Goal: Communication & Community: Answer question/provide support

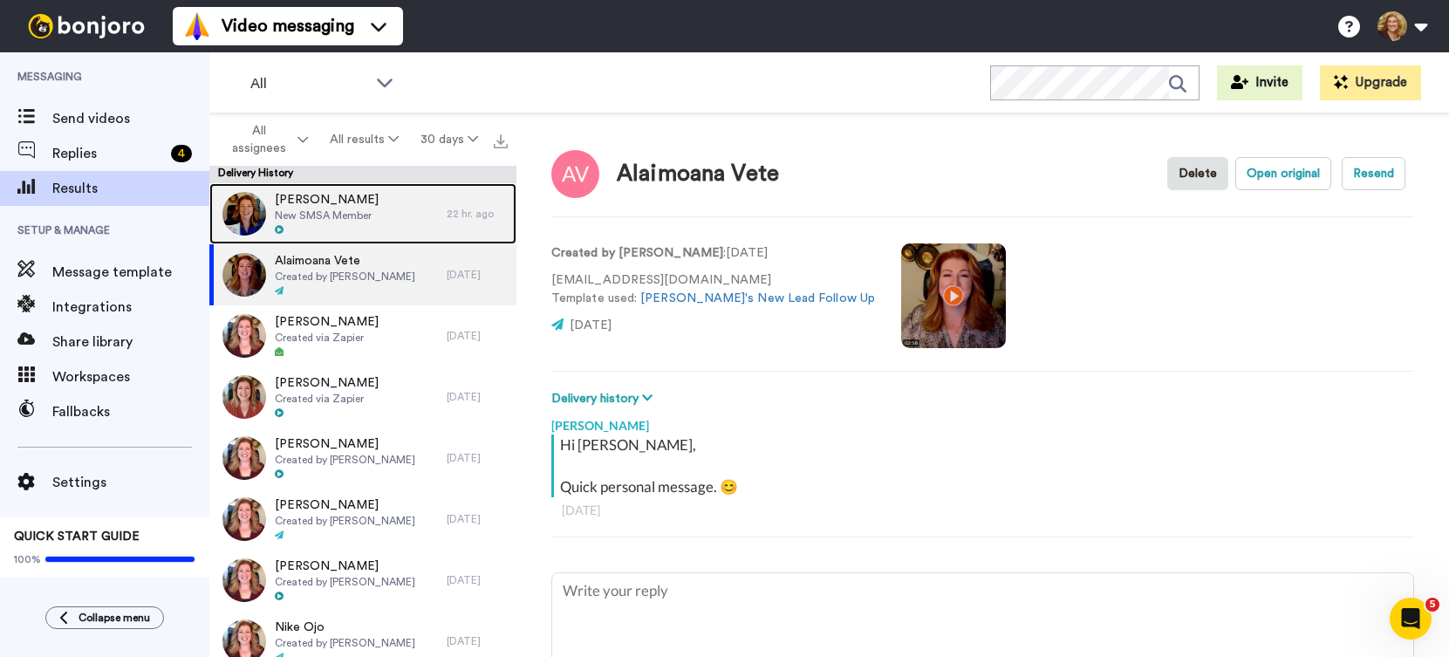
click at [361, 216] on span "New SMSA Member" at bounding box center [327, 216] width 104 height 14
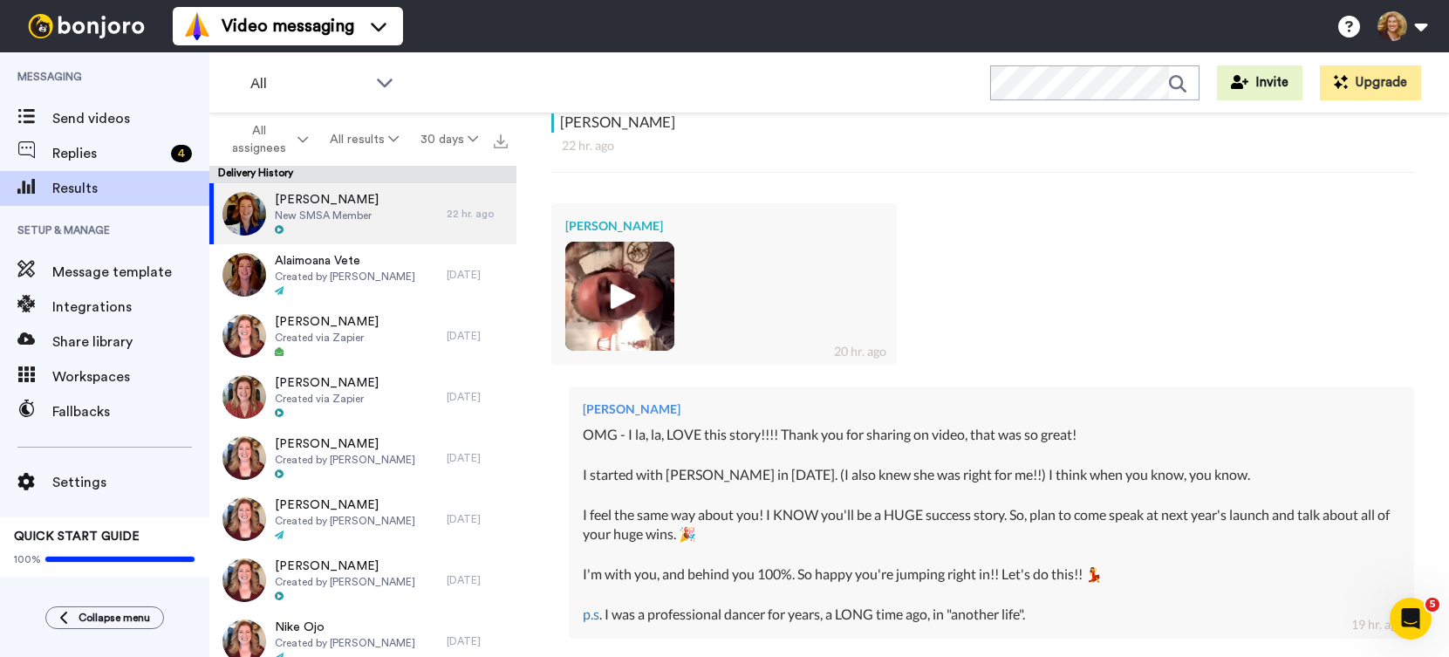
scroll to position [932, 0]
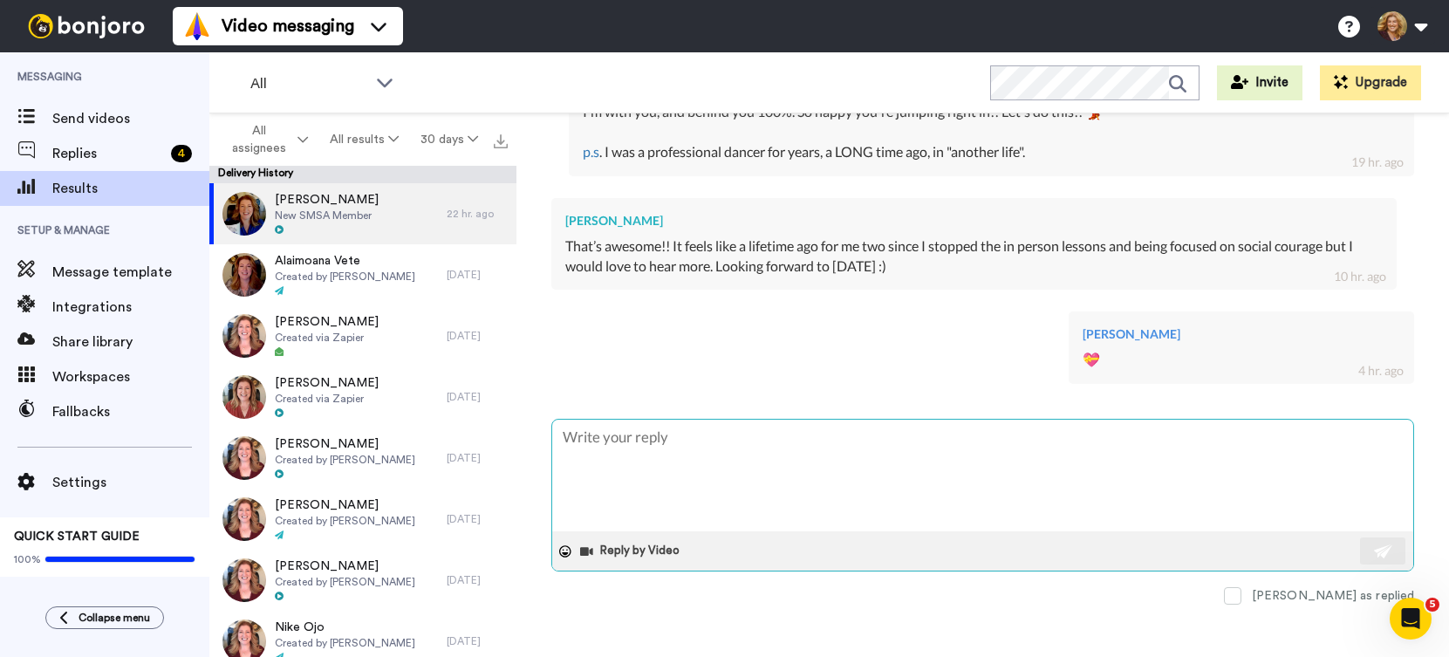
click at [706, 447] on textarea at bounding box center [982, 476] width 861 height 112
type textarea "x"
type textarea "H"
type textarea "x"
type textarea "Ha"
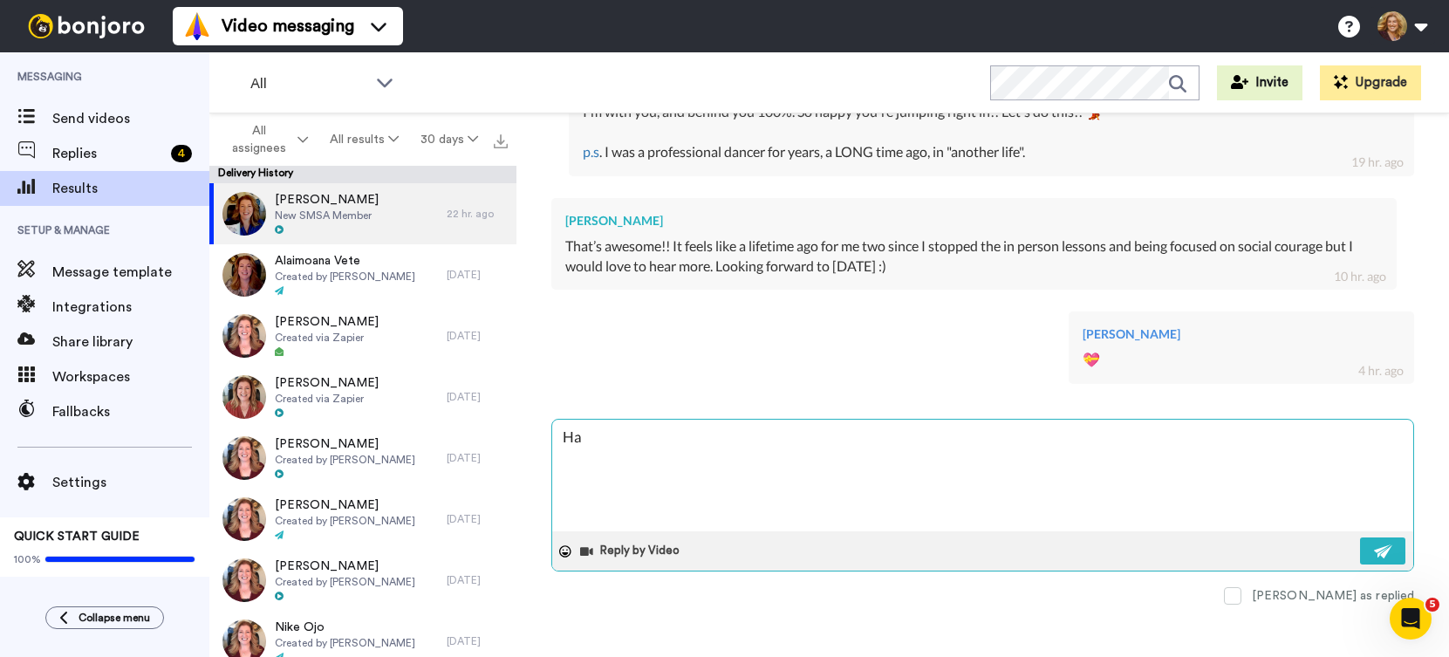
type textarea "x"
type textarea "Hav"
type textarea "x"
type textarea "Have"
type textarea "x"
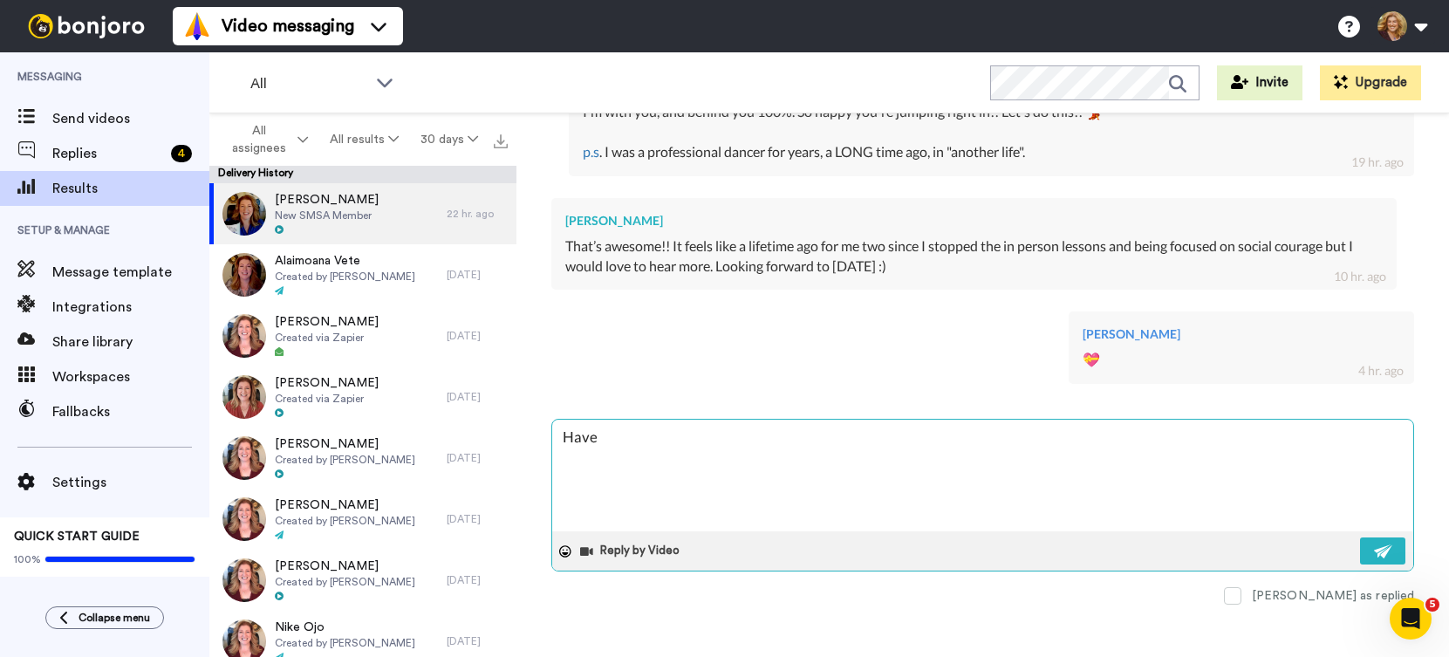
type textarea "Have"
type textarea "x"
type textarea "Have a"
type textarea "x"
type textarea "Have a"
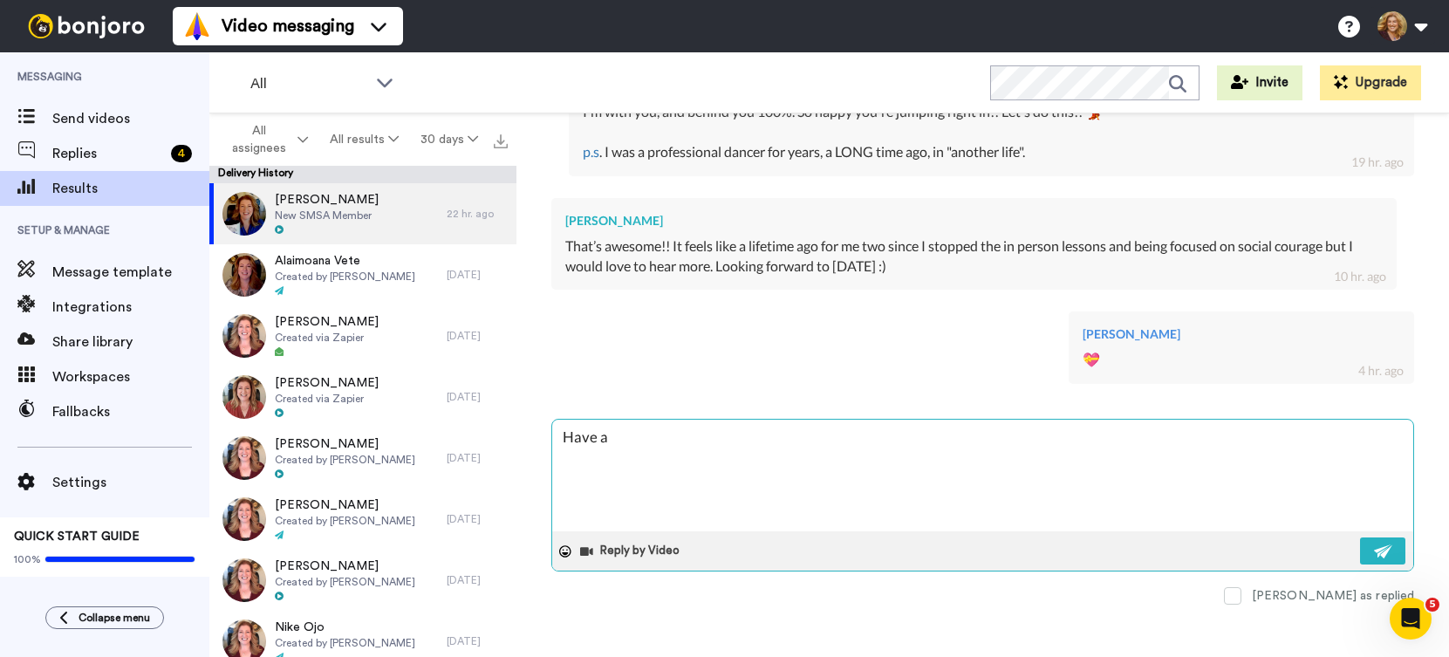
type textarea "x"
type textarea "Have a g"
type textarea "x"
type textarea "Have a gr"
type textarea "x"
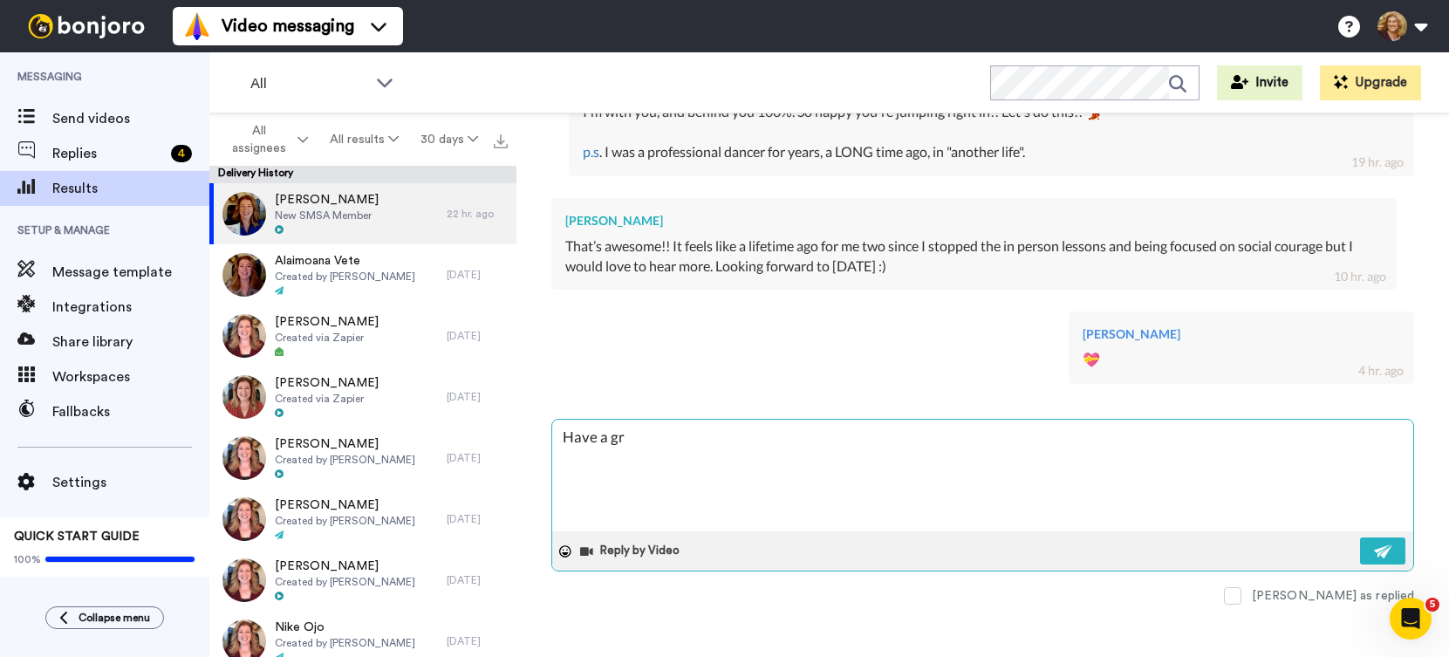
type textarea "Have a gre"
type textarea "x"
type textarea "Have a grea"
type textarea "x"
type textarea "Have a great"
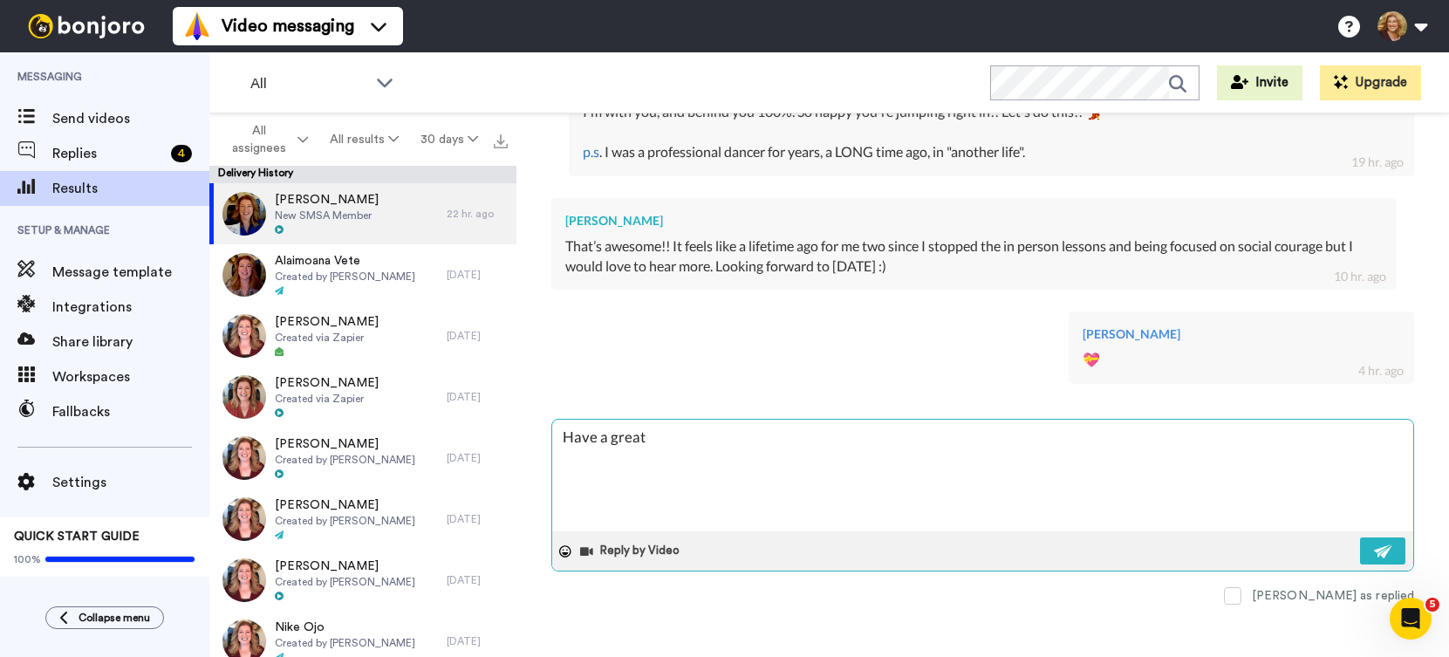
type textarea "x"
type textarea "Have a great"
type textarea "x"
type textarea "Have a great w"
type textarea "x"
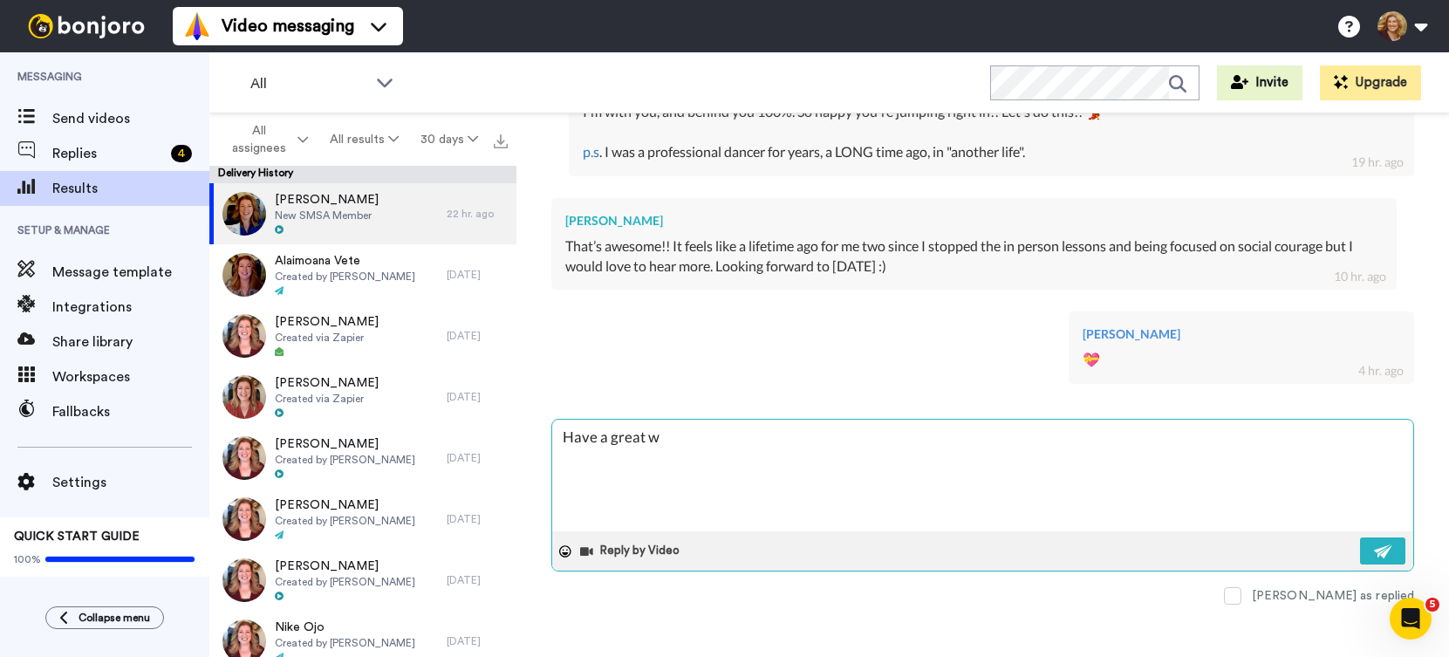
type textarea "Have a great we"
type textarea "x"
type textarea "Have a great wee"
type textarea "x"
type textarea "Have a great week"
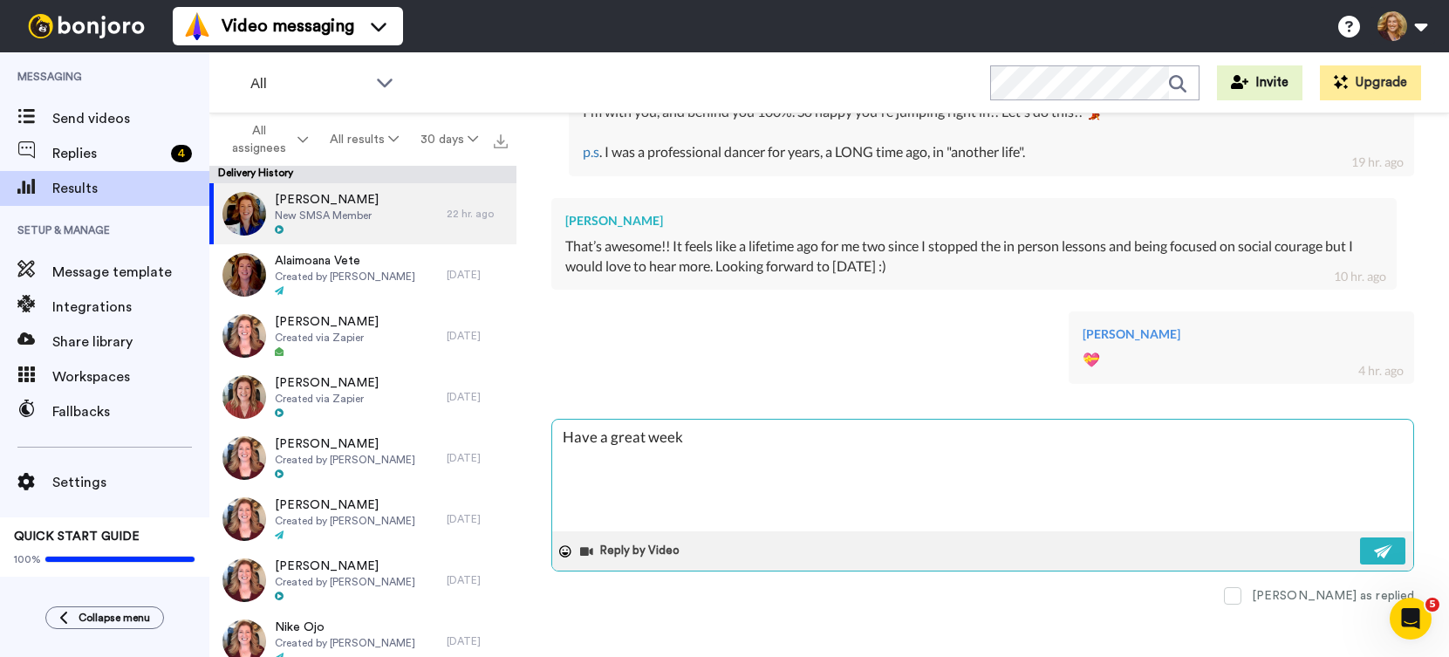
type textarea "x"
type textarea "Have a great weeke"
type textarea "x"
type textarea "Have a great weeken"
type textarea "x"
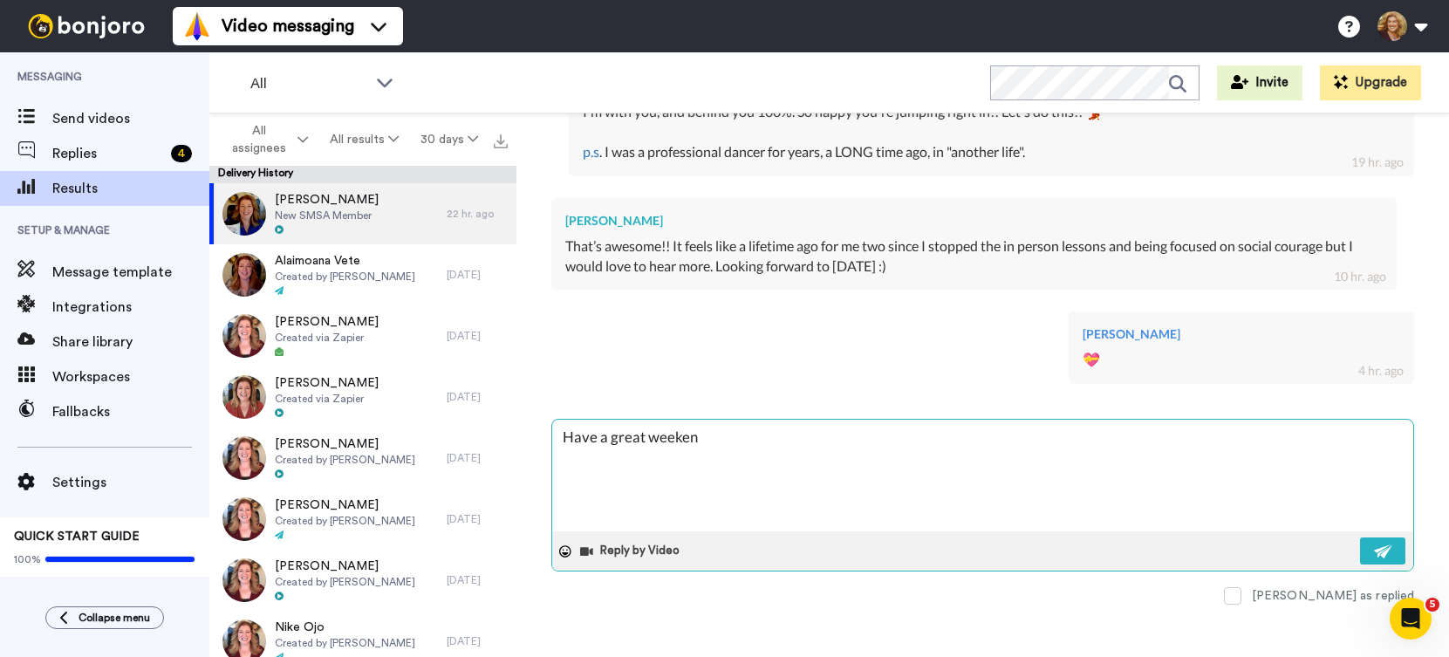
type textarea "Have a great weekend"
type textarea "x"
type textarea "Have a great weekend!"
type textarea "x"
type textarea "Have a great weekend!!"
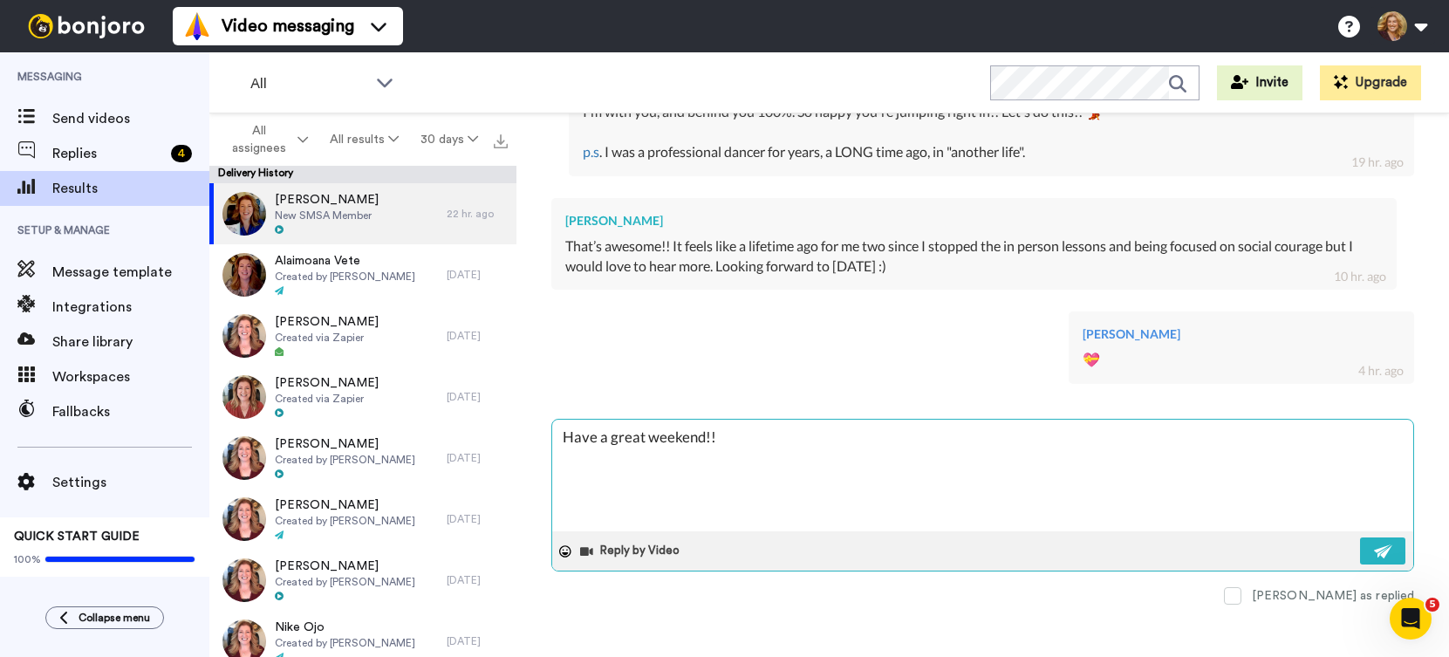
type textarea "x"
type textarea "Have a great weekend!!!"
type textarea "x"
type textarea "Have a great weekend!!!"
type textarea "x"
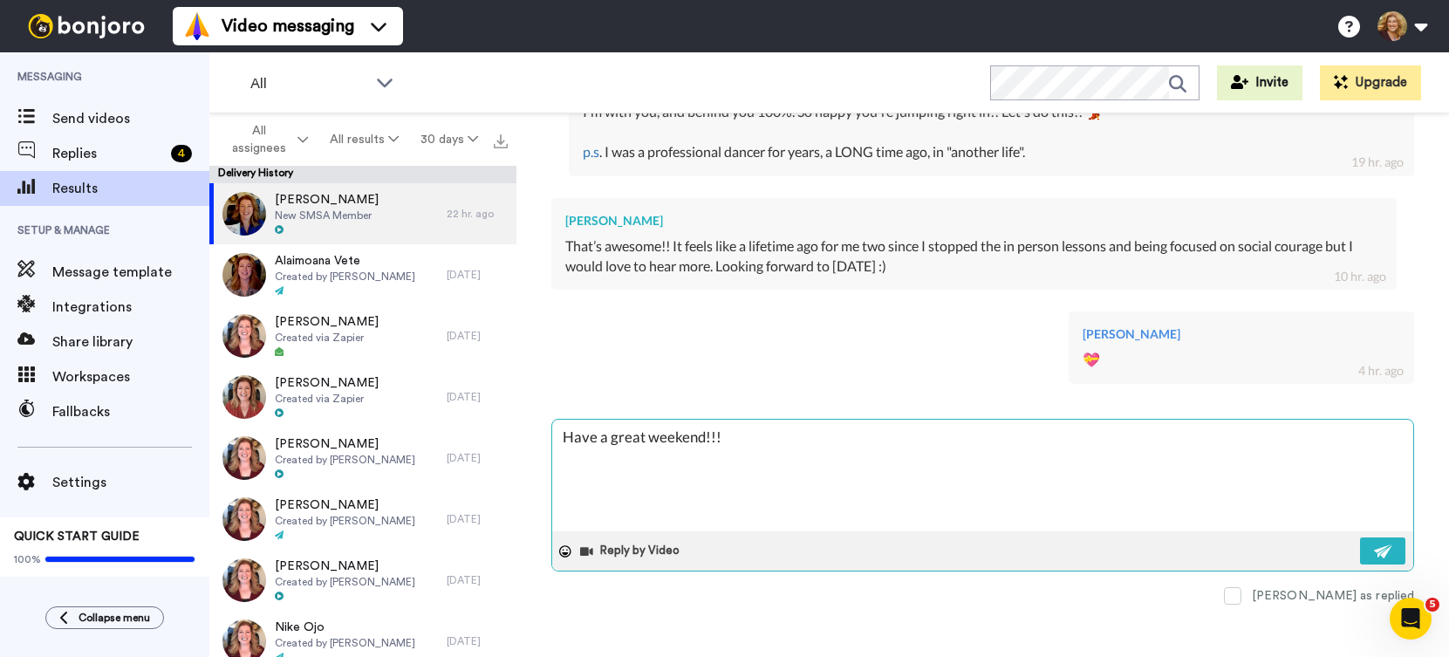
type textarea "Have a great weekend!!!"
type textarea "x"
type textarea "Have a great weekend!!! I"
type textarea "x"
type textarea "Have a great weekend!!! I'"
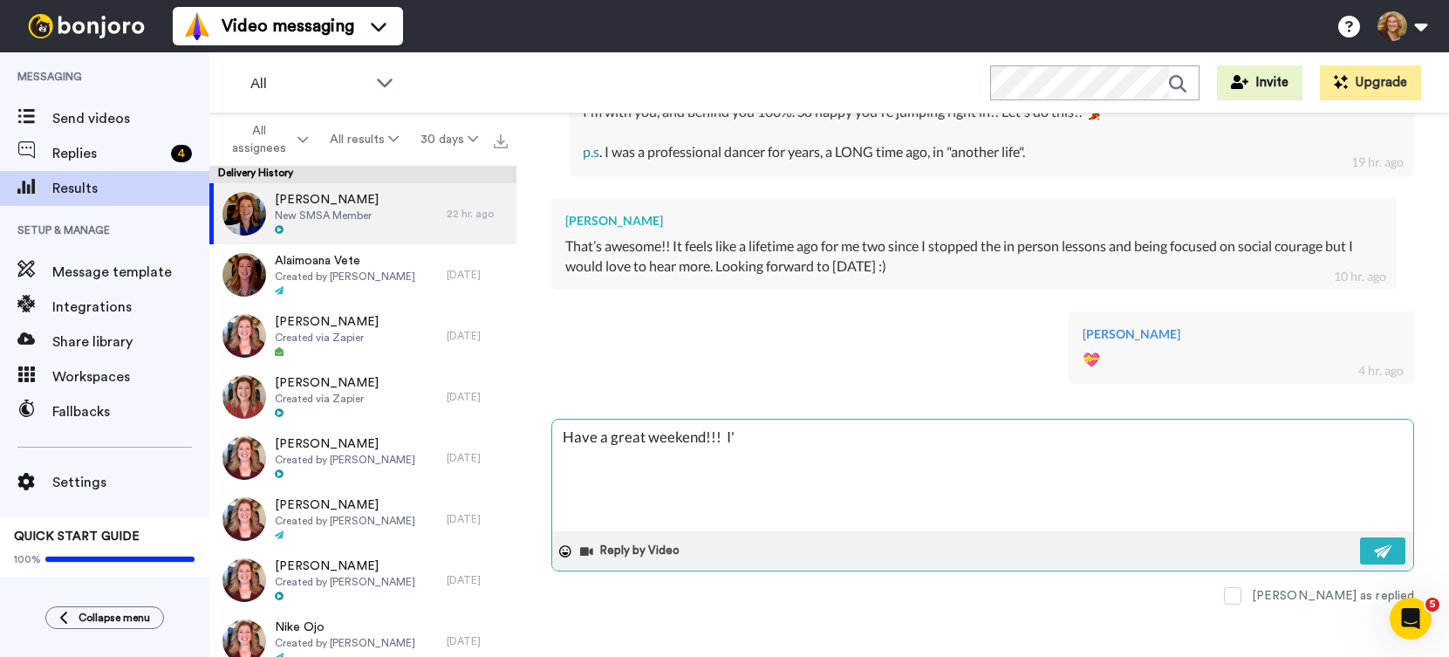
type textarea "x"
type textarea "Have a great weekend!!! I'l"
type textarea "x"
type textarea "Have a great weekend!!! I'll"
type textarea "x"
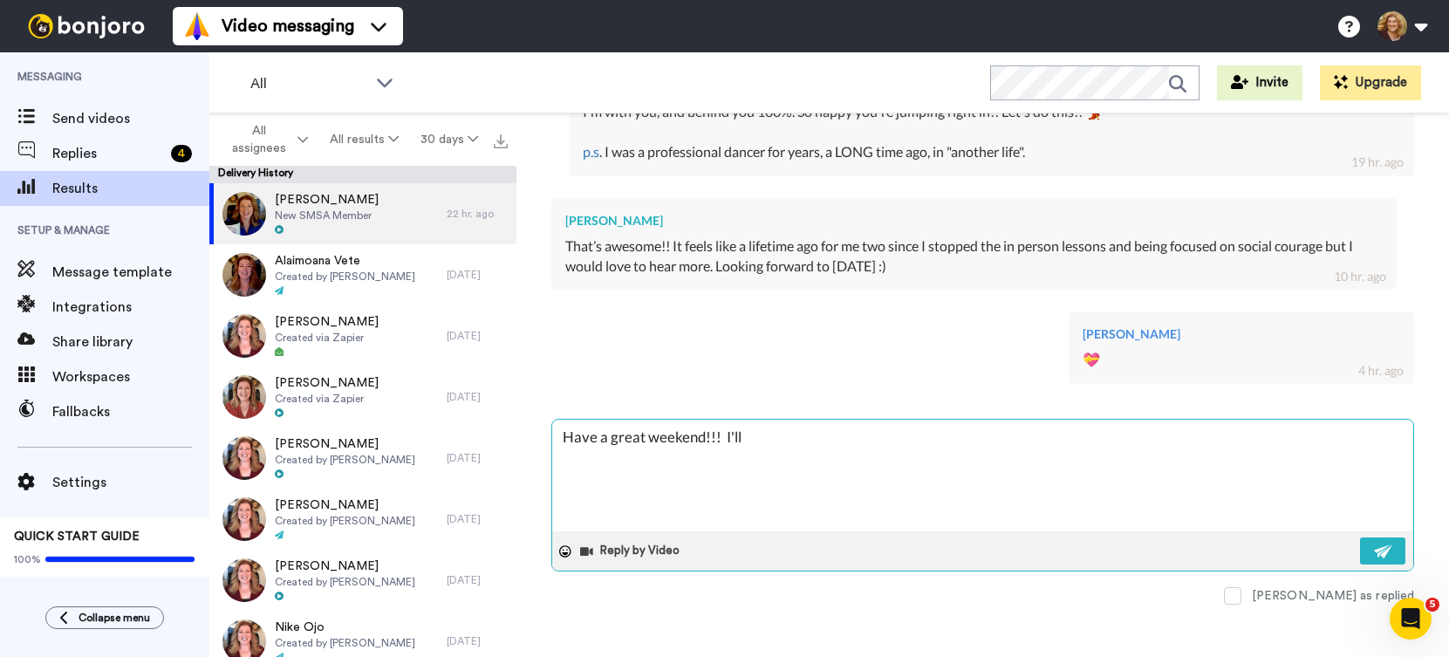
type textarea "Have a great weekend!!! I'll"
type textarea "x"
type textarea "Have a great weekend!!! I'll s"
type textarea "x"
type textarea "Have a great weekend!!! I'll se"
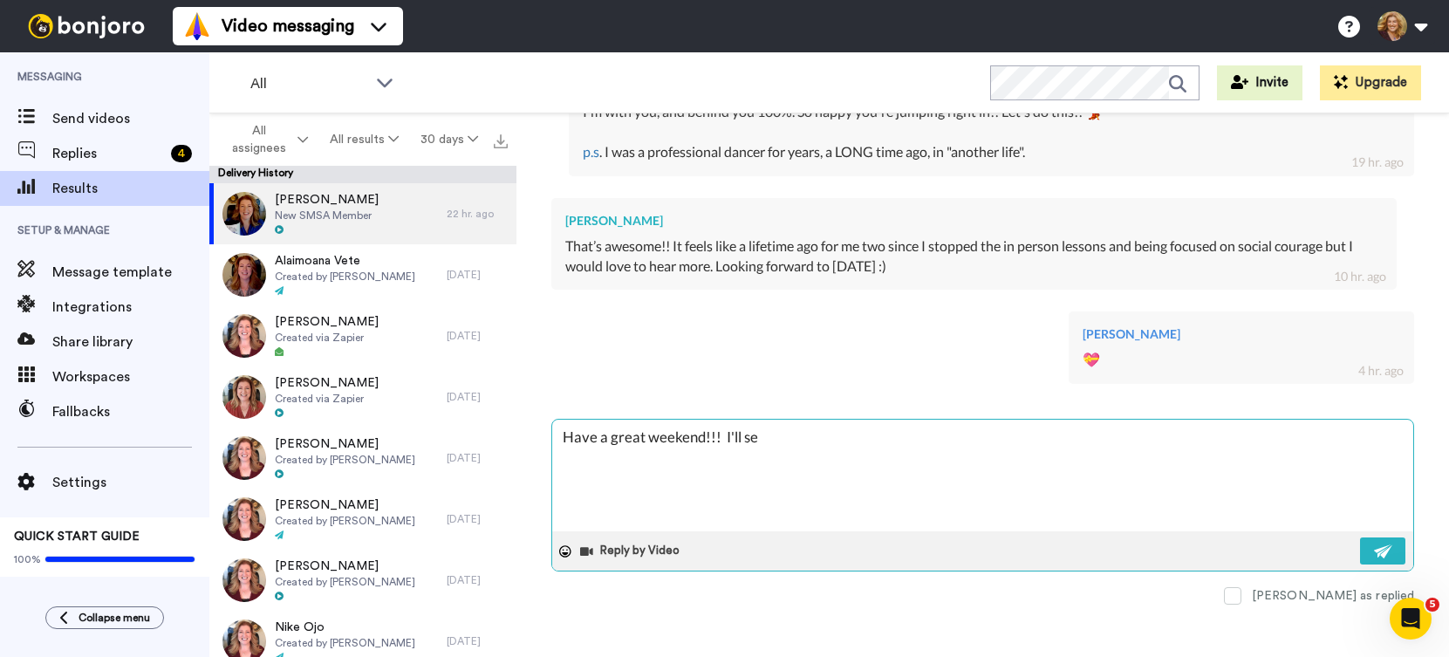
type textarea "x"
type textarea "Have a great weekend!!! I'll see"
type textarea "x"
type textarea "Have a great weekend!!! I'll see"
type textarea "x"
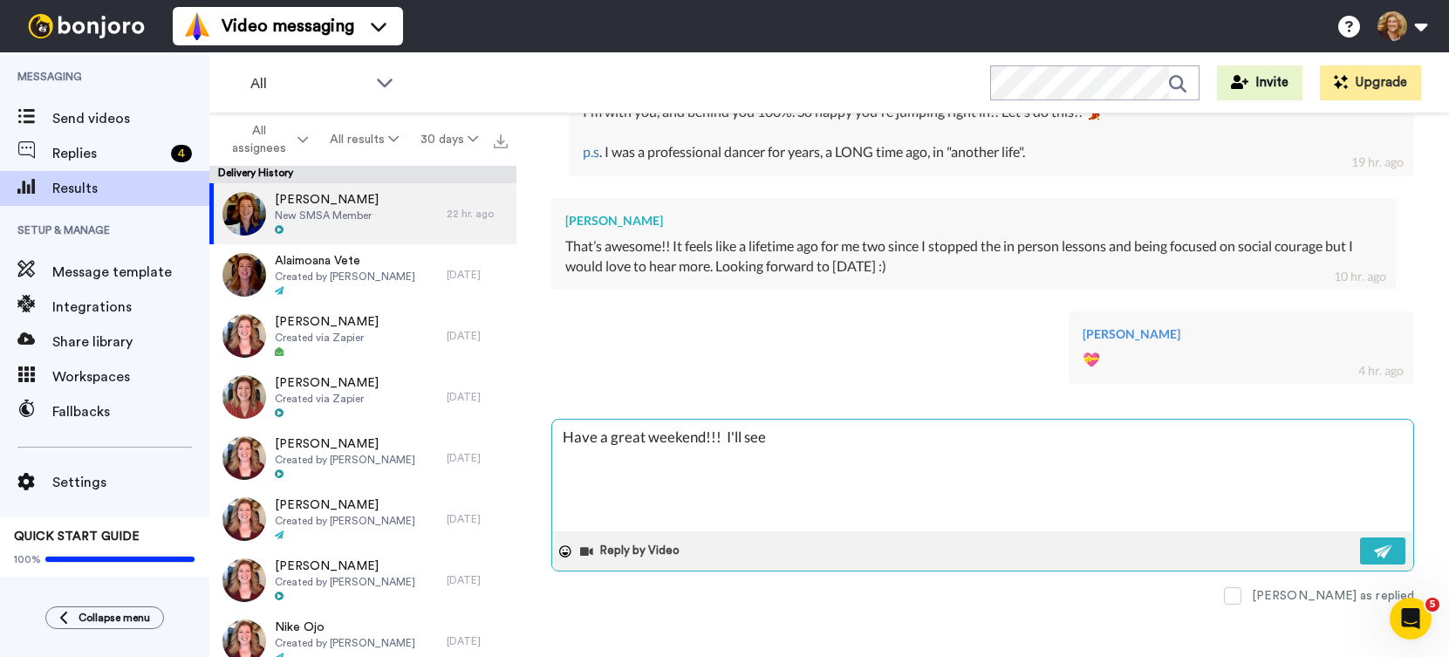
type textarea "Have a great weekend!!! I'll see y"
type textarea "x"
type textarea "Have a great weekend!!! I'll see yo"
type textarea "x"
type textarea "Have a great weekend!!! I'll see you"
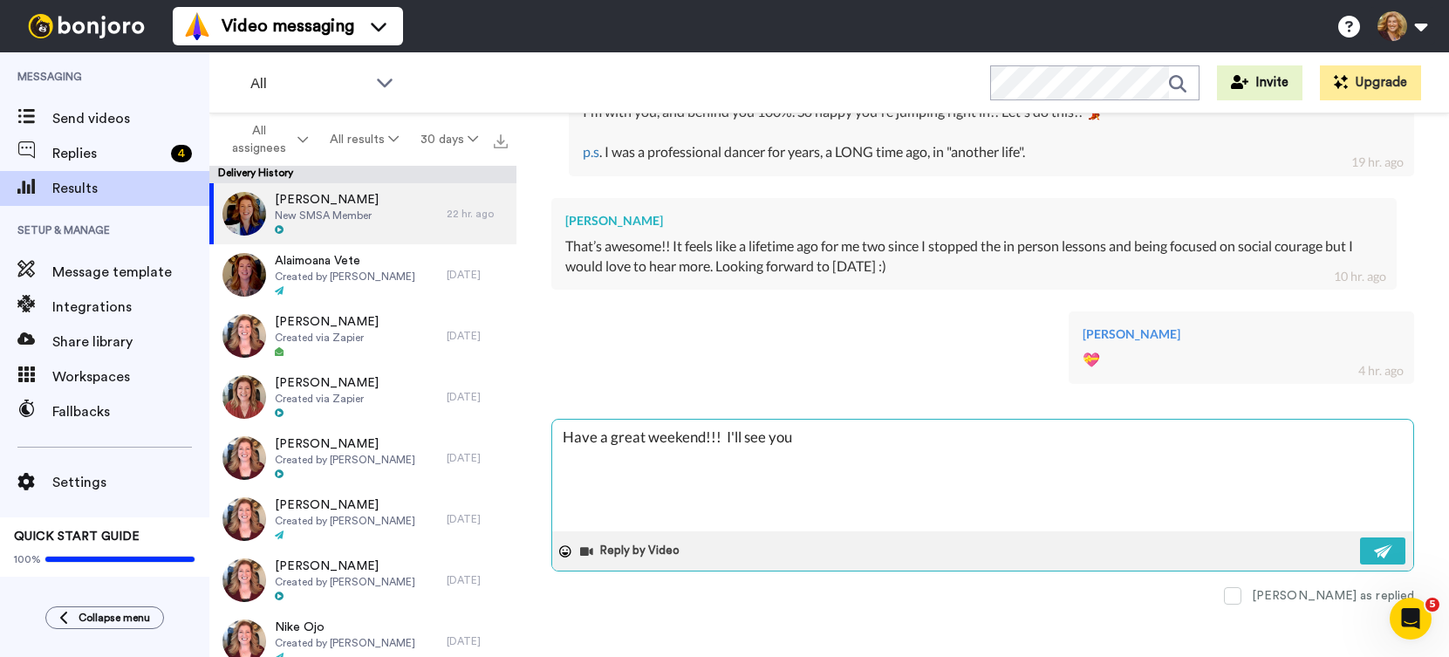
type textarea "x"
type textarea "Have a great weekend!!! I'll see you"
type textarea "x"
type textarea "Have a great weekend!!! I'll see you o"
type textarea "x"
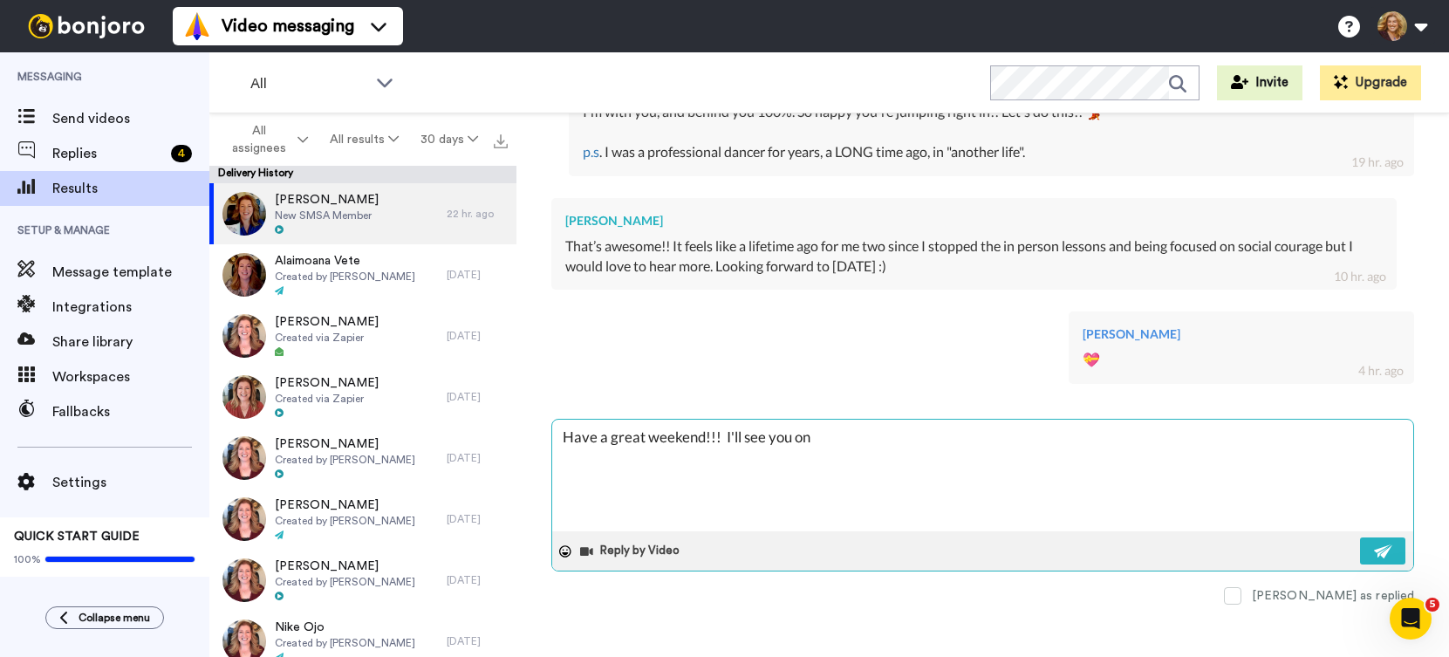
type textarea "Have a great weekend!!! I'll see you on"
type textarea "x"
type textarea "Have a great weekend!!! I'll see you on M"
type textarea "x"
type textarea "Have a great weekend!!! I'll see you on Mo"
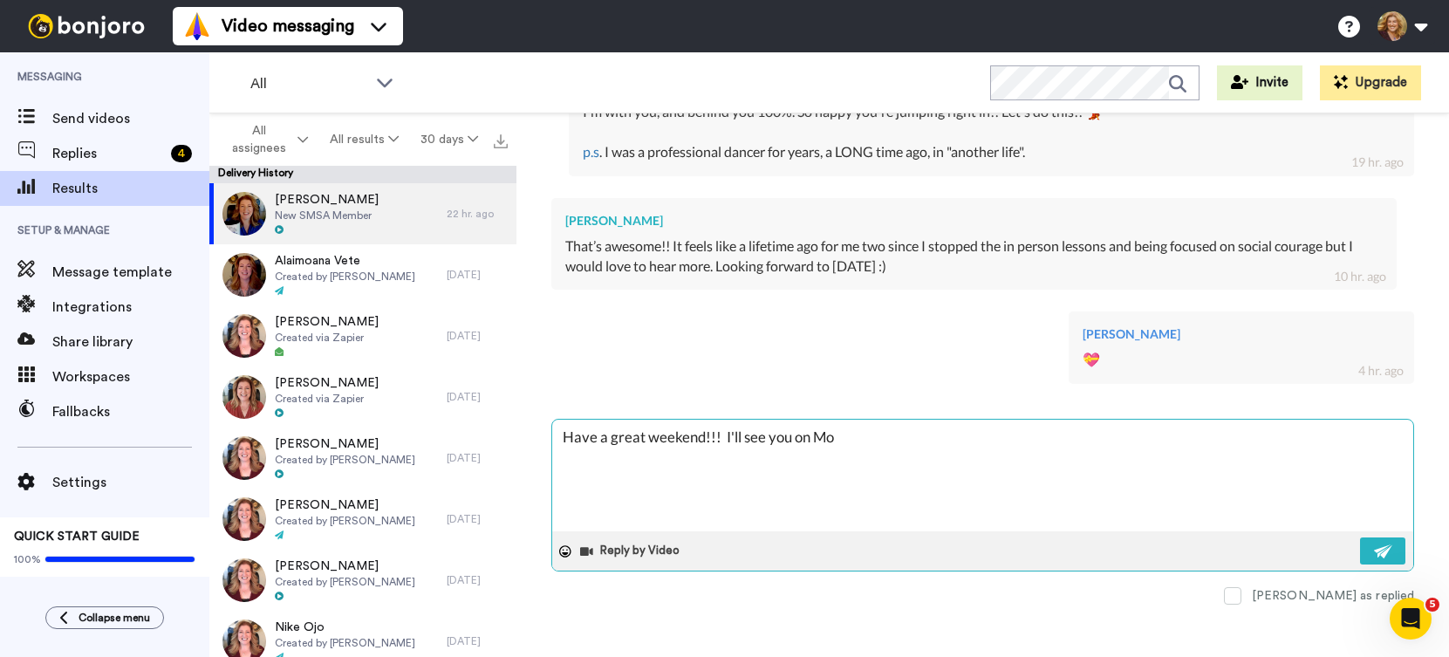
type textarea "x"
type textarea "Have a great weekend!!! I'll see you [DATE]"
type textarea "x"
type textarea "Have a great weekend!!! I'll see you on Mond"
type textarea "x"
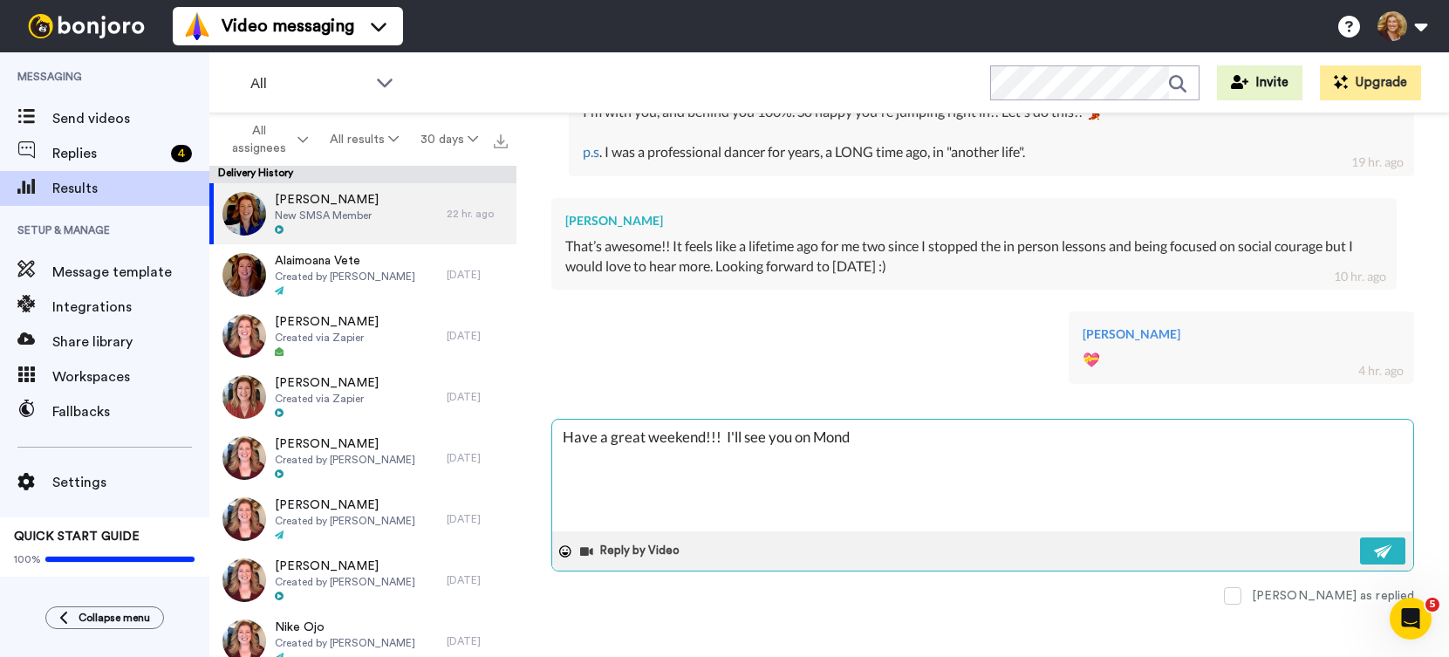
type textarea "Have a great weekend!!! I'll see you on [PERSON_NAME]"
type textarea "x"
type textarea "Have a great weekend!!! I'll see you [DATE]"
type textarea "x"
type textarea "Have a great weekend!!! I'll see you [DATE]"
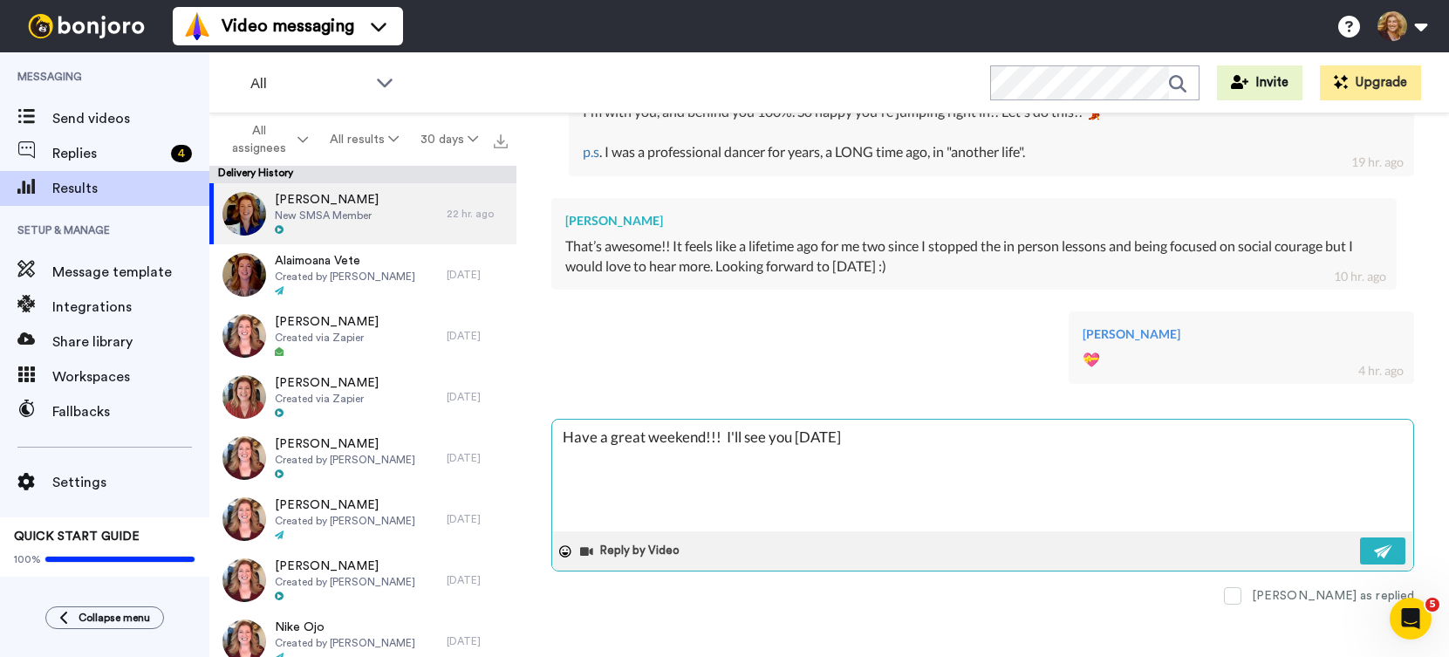
type textarea "x"
type textarea "Have a great weekend!!! I'll see you [DATE] a"
type textarea "x"
type textarea "Have a great weekend!!! I'll see you [DATE] at"
type textarea "x"
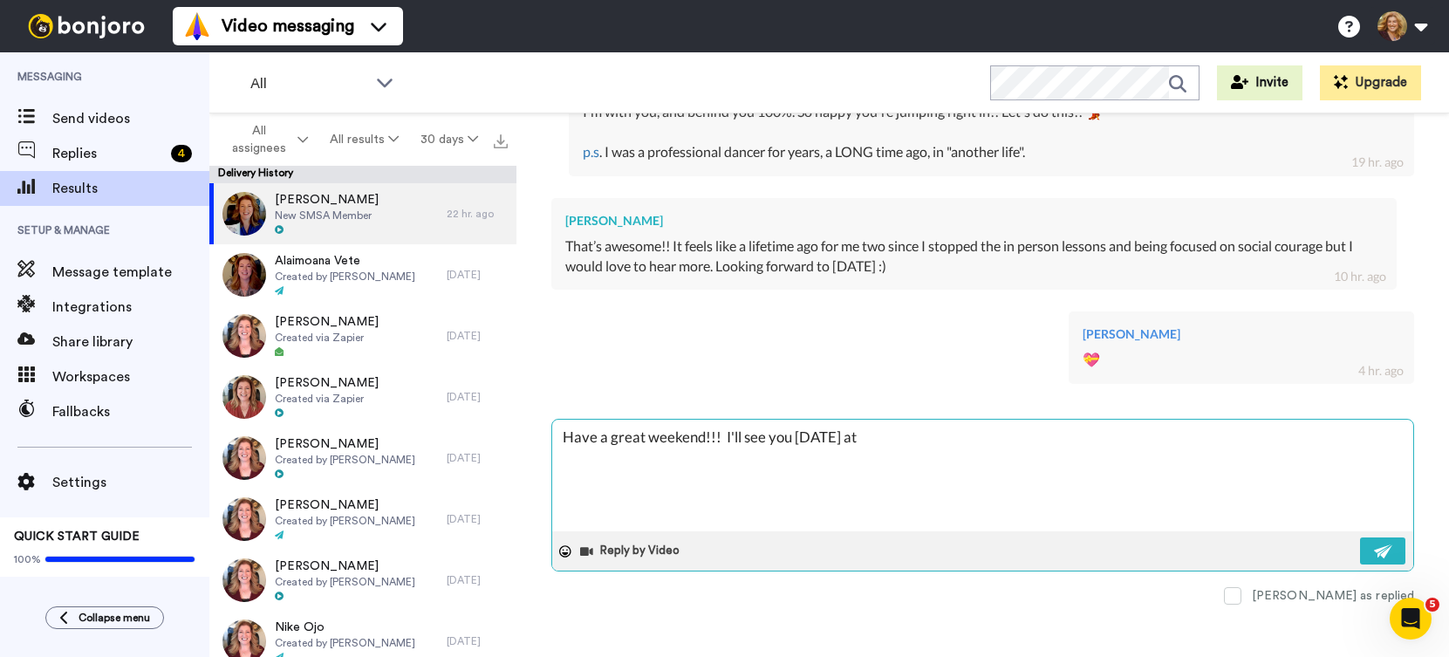
type textarea "Have a great weekend!!! I'll see you [DATE] at"
type textarea "x"
type textarea "Have a great weekend!!! I'll see you [DATE] at H"
type textarea "x"
type textarea "Have a great weekend!!! I'll see you [DATE] at [GEOGRAPHIC_DATA]"
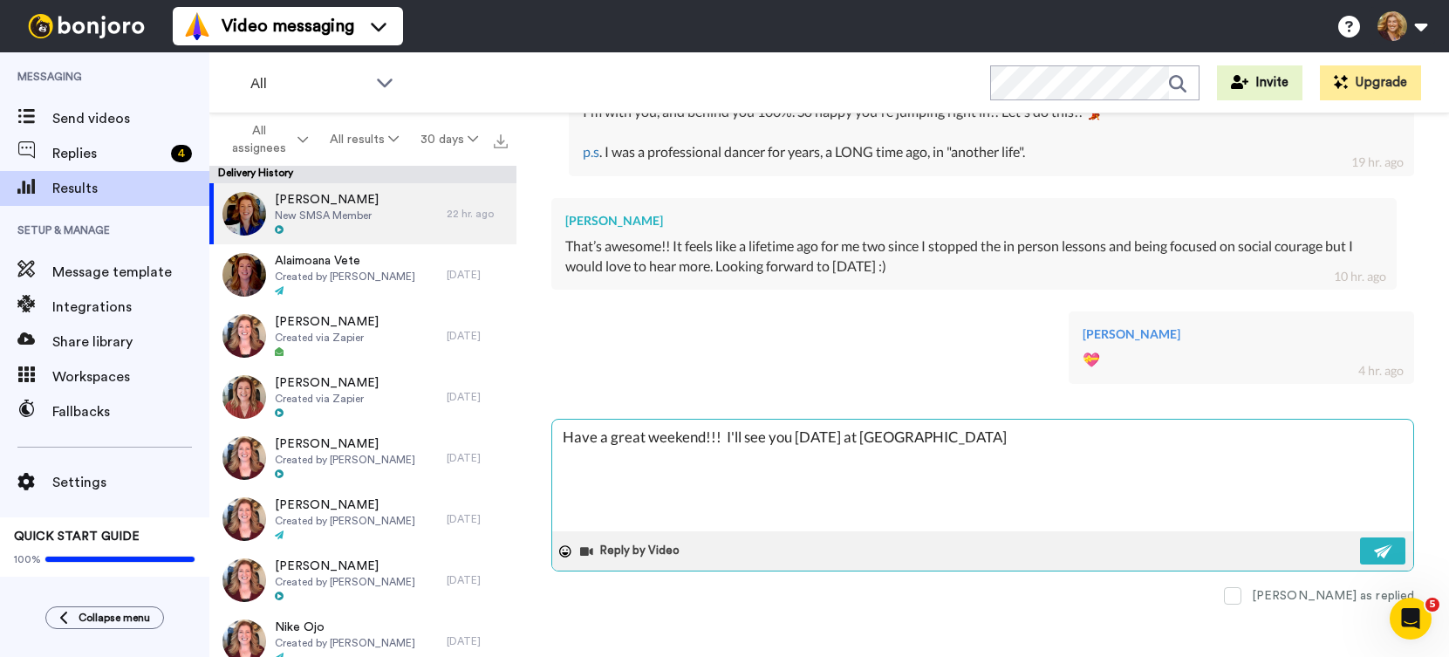
type textarea "x"
type textarea "Have a great weekend!!! I'll see you [DATE] at Hot"
type textarea "x"
type textarea "Have a great weekend!!! I'll see you [DATE] at Hot"
type textarea "x"
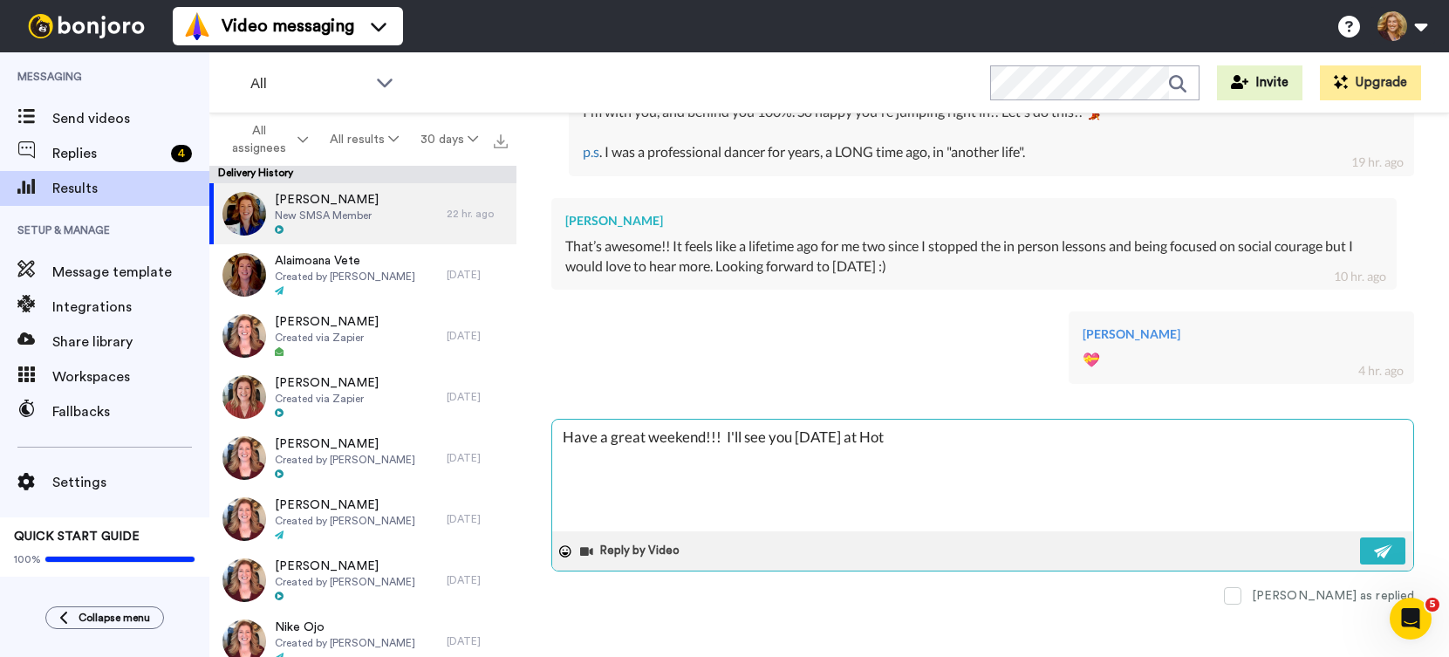
type textarea "Have a great weekend!!! I'll see you [DATE] at Hot S"
type textarea "x"
type textarea "Have a great weekend!!! I'll see you [DATE] at [GEOGRAPHIC_DATA]"
type textarea "x"
type textarea "Have a great weekend!!! I'll see you [DATE] at [GEOGRAPHIC_DATA]"
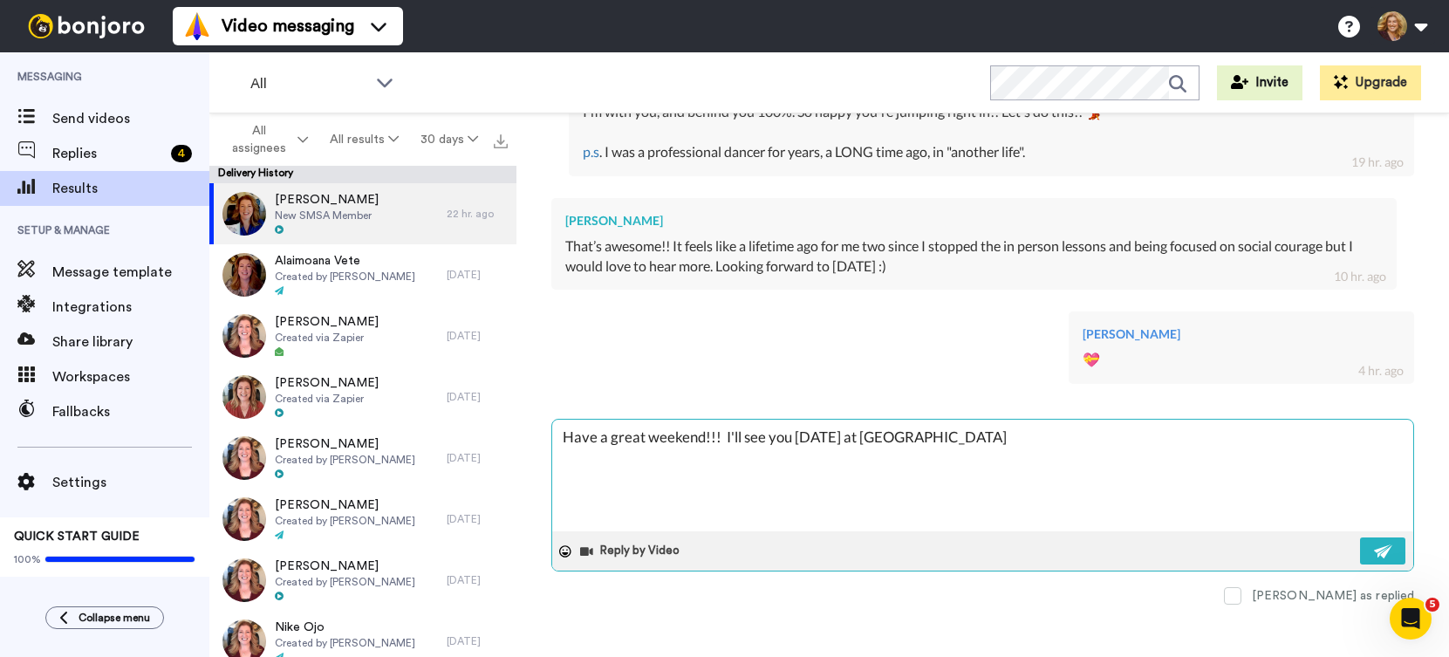
type textarea "x"
type textarea "Have a great weekend!!! I'll see you [DATE] at Hot Seat"
type textarea "x"
type textarea "Have a great weekend!!! I'll see you [DATE] at Hot Seat"
type textarea "x"
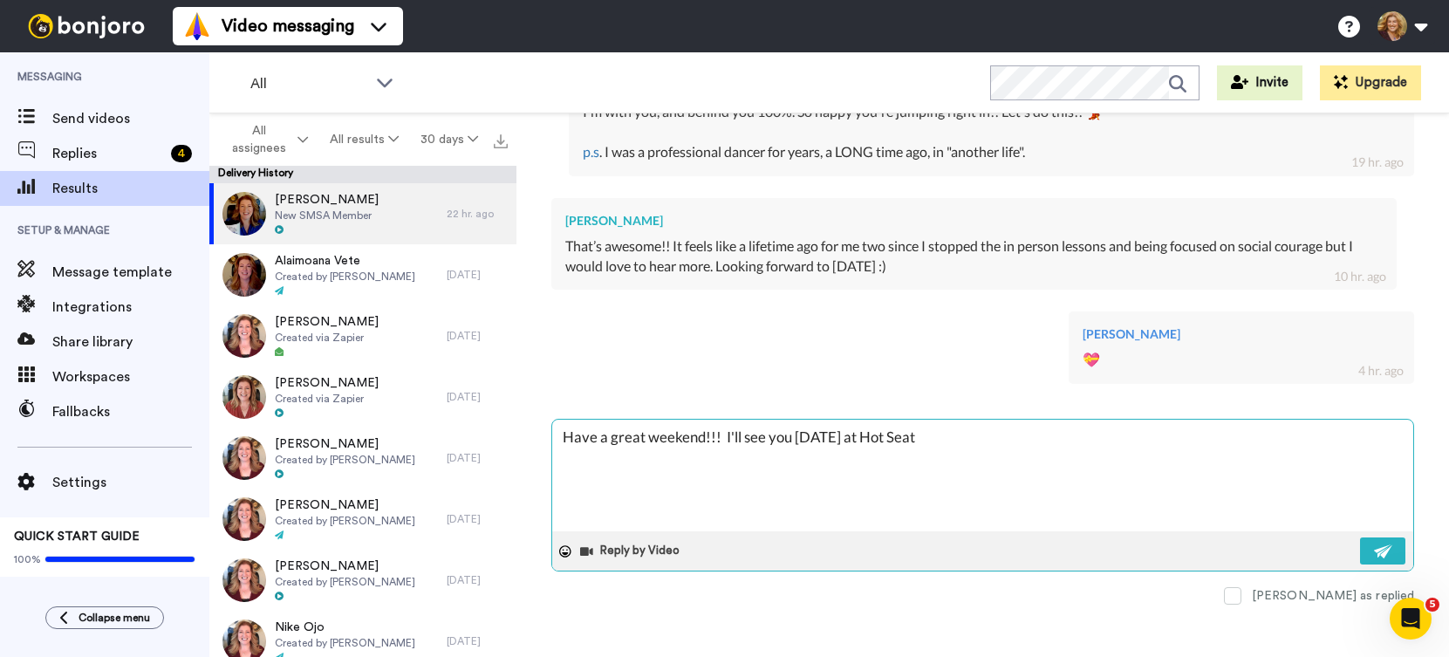
type textarea "Have a great weekend!!! I'll see you [DATE] at Hot Seat C"
type textarea "x"
type textarea "Have a great weekend!!! I'll see you [DATE] at Hot Seat Co"
type textarea "x"
type textarea "Have a great weekend!!! I'll see you [DATE] at Hot Seat Coa"
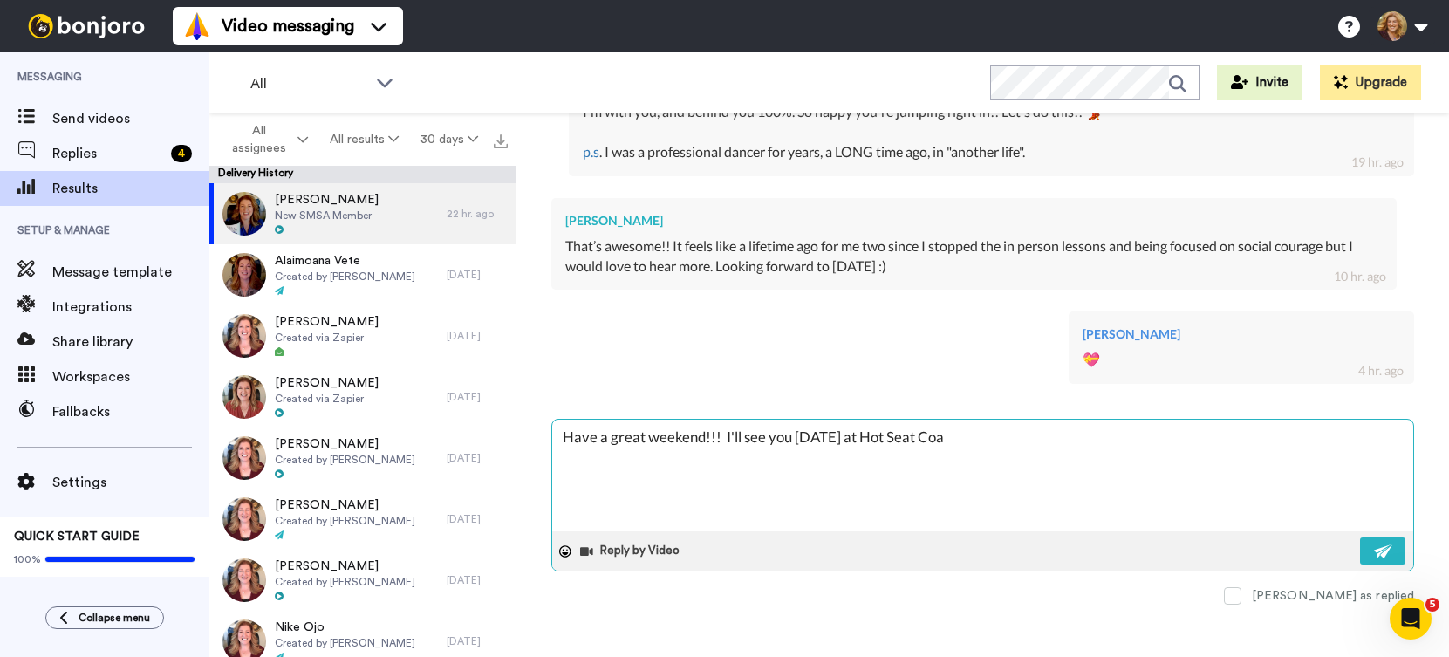
type textarea "x"
type textarea "Have a great weekend!!! I'll see you [DATE] at Hot Seat Coac"
type textarea "x"
type textarea "Have a great weekend!!! I'll see you [DATE] at Hot Seat Coach"
type textarea "x"
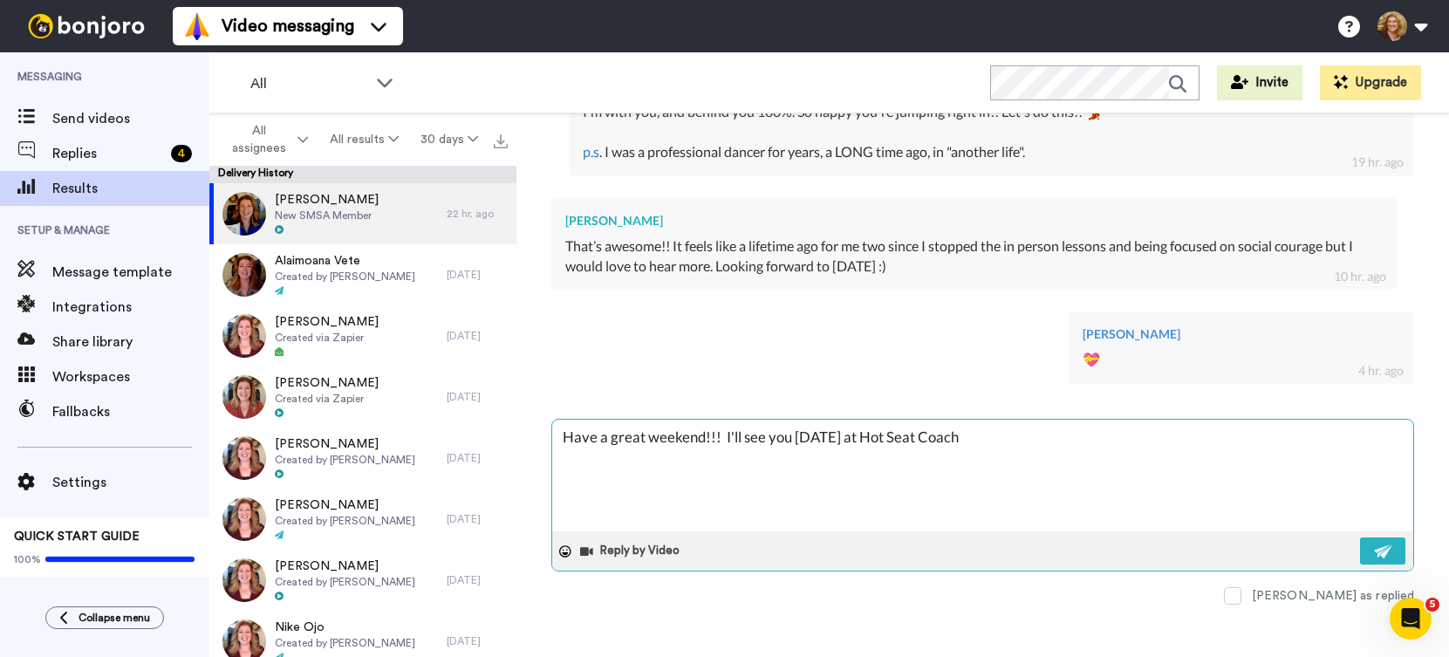
type textarea "Have a great weekend!!! I'll see you [DATE] at Hot Seat Coachi"
type textarea "x"
type textarea "Have a great weekend!!! I'll see you [DATE] at Hot Seat Coachin"
type textarea "x"
type textarea "Have a great weekend!!! I'll see you [DATE] at Hot Seat Coaching"
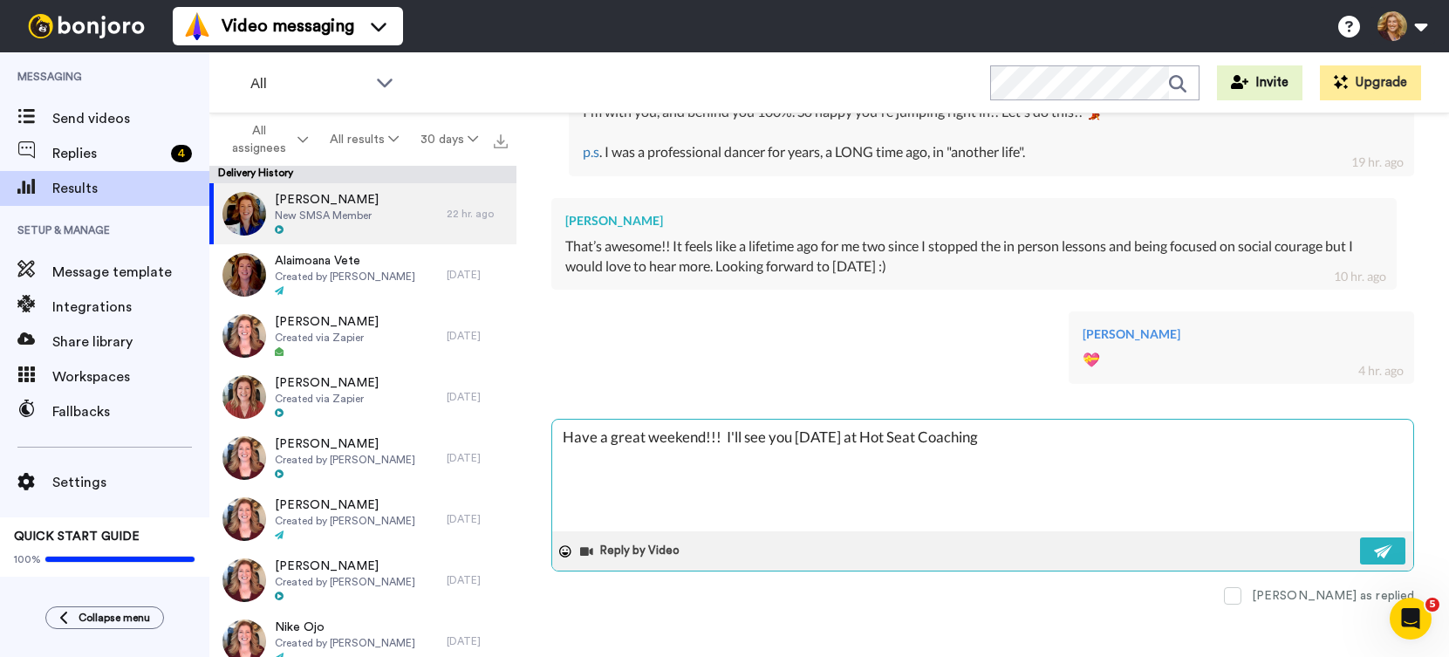
type textarea "x"
type textarea "Have a great weekend!!! I'll see you [DATE] at Hot Seat Coaching!"
type textarea "x"
type textarea "Have a great weekend!!! I'll see you [DATE] at Hot Seat Coaching!"
type textarea "x"
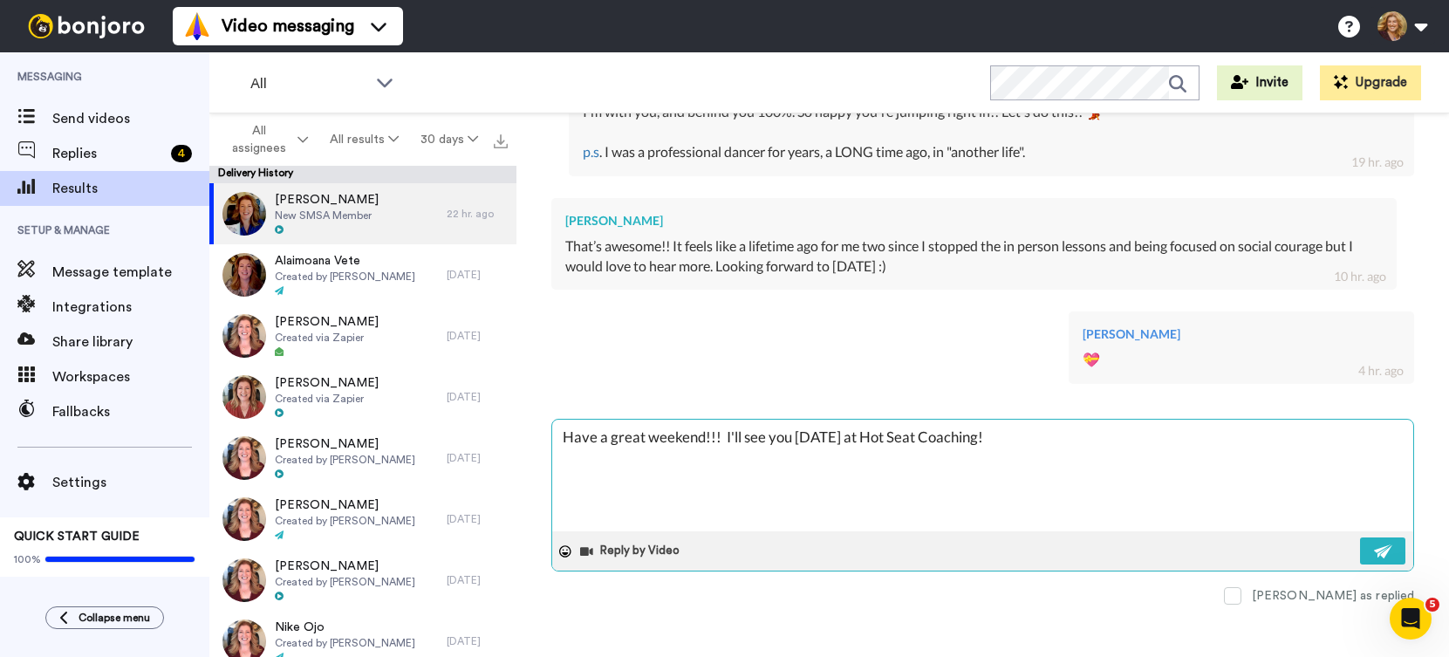
type textarea "Have a great weekend!!! I'll see you [DATE] at Hot Seat Coaching!"
type textarea "x"
type textarea "Have a great weekend!!! I'll see you [DATE] at Hot Seat Coaching! 🔥"
click at [646, 439] on textarea "Have a great weekend!!! I'll see you [DATE] at Hot Seat Coaching! 🔥" at bounding box center [982, 476] width 861 height 112
click at [565, 434] on textarea "Have a great weekend!!! I'll see you [DATE] at Hot Seat Coaching! 🔥" at bounding box center [982, 476] width 861 height 112
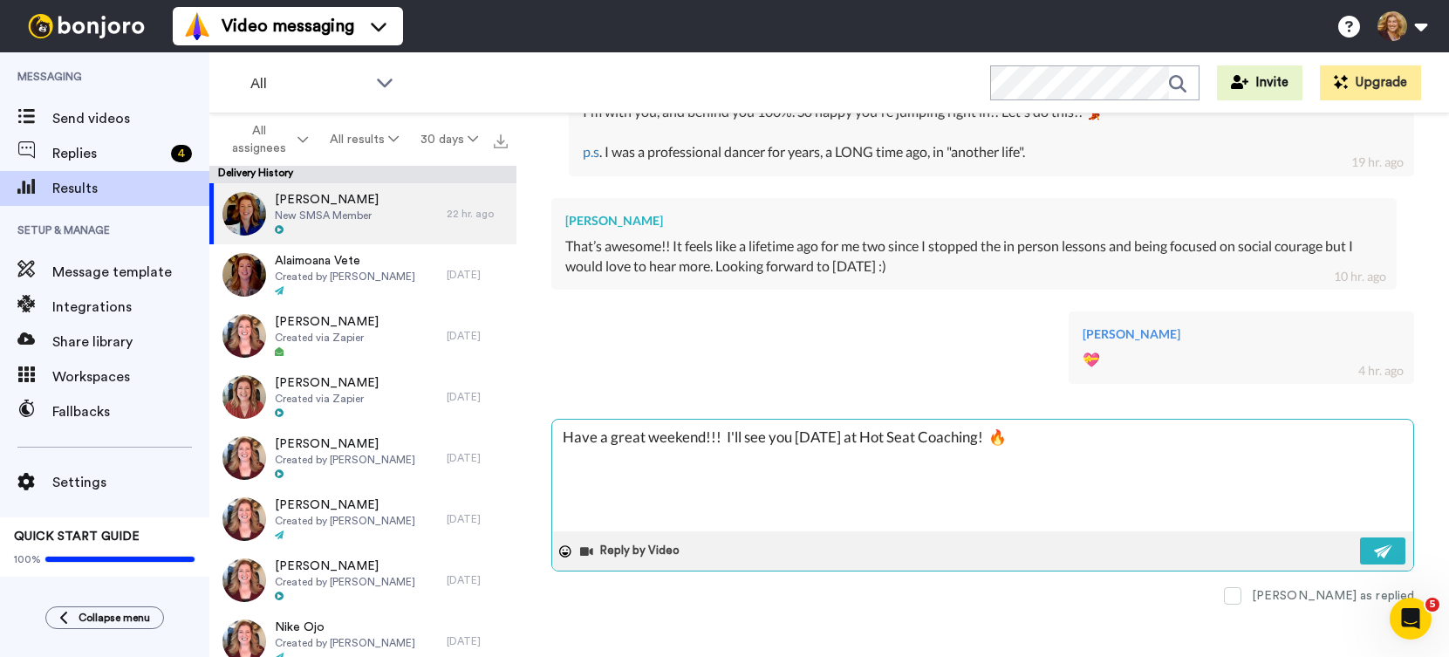
type textarea "x"
type textarea "WHave a great weekend!!! I'll see you [DATE] at Hot Seat Coaching! 🔥"
type textarea "x"
type textarea "WeHave a great weekend!!! I'll see you [DATE] at Hot Seat Coaching! 🔥"
type textarea "x"
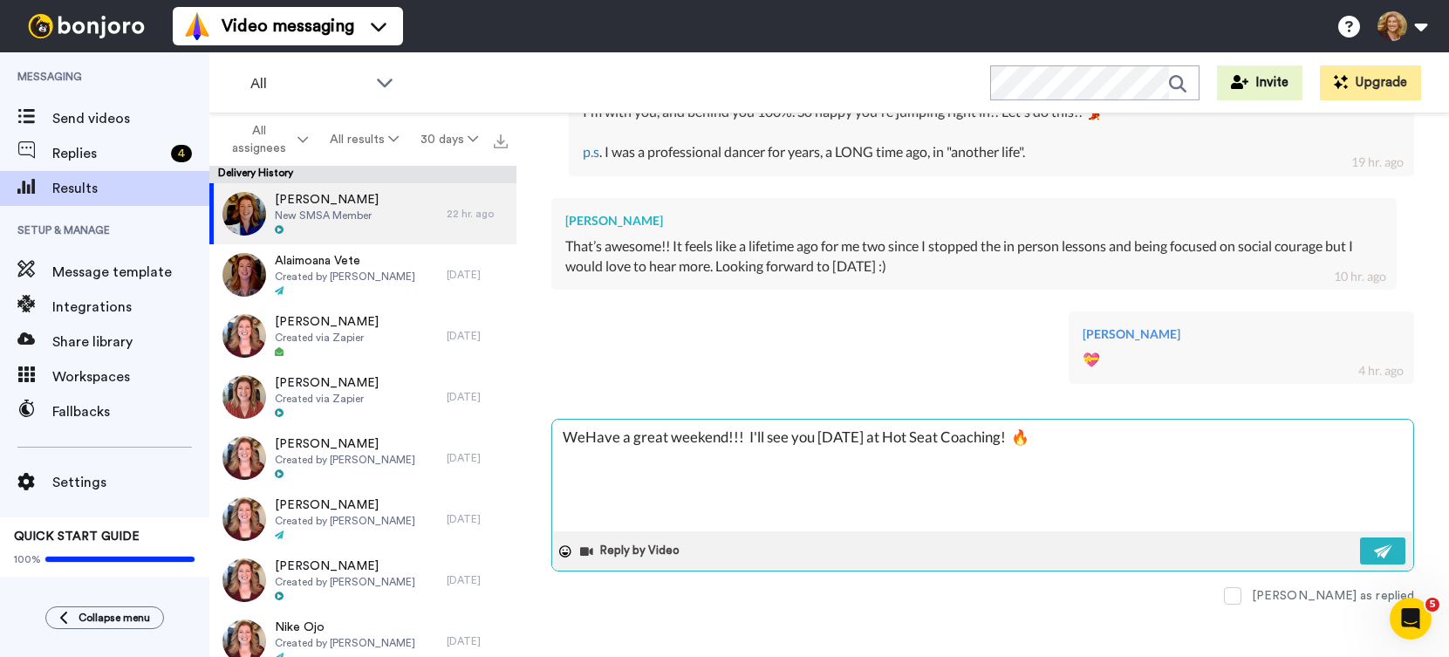
type textarea "We'Have a great weekend!!! I'll see you [DATE] at Hot Seat Coaching! 🔥"
type textarea "x"
type textarea "We'lHave a great weekend!!! I'll see you [DATE] at Hot Seat Coaching! 🔥"
type textarea "x"
type textarea "We'llHave a great weekend!!! I'll see you [DATE] at Hot Seat Coaching! 🔥"
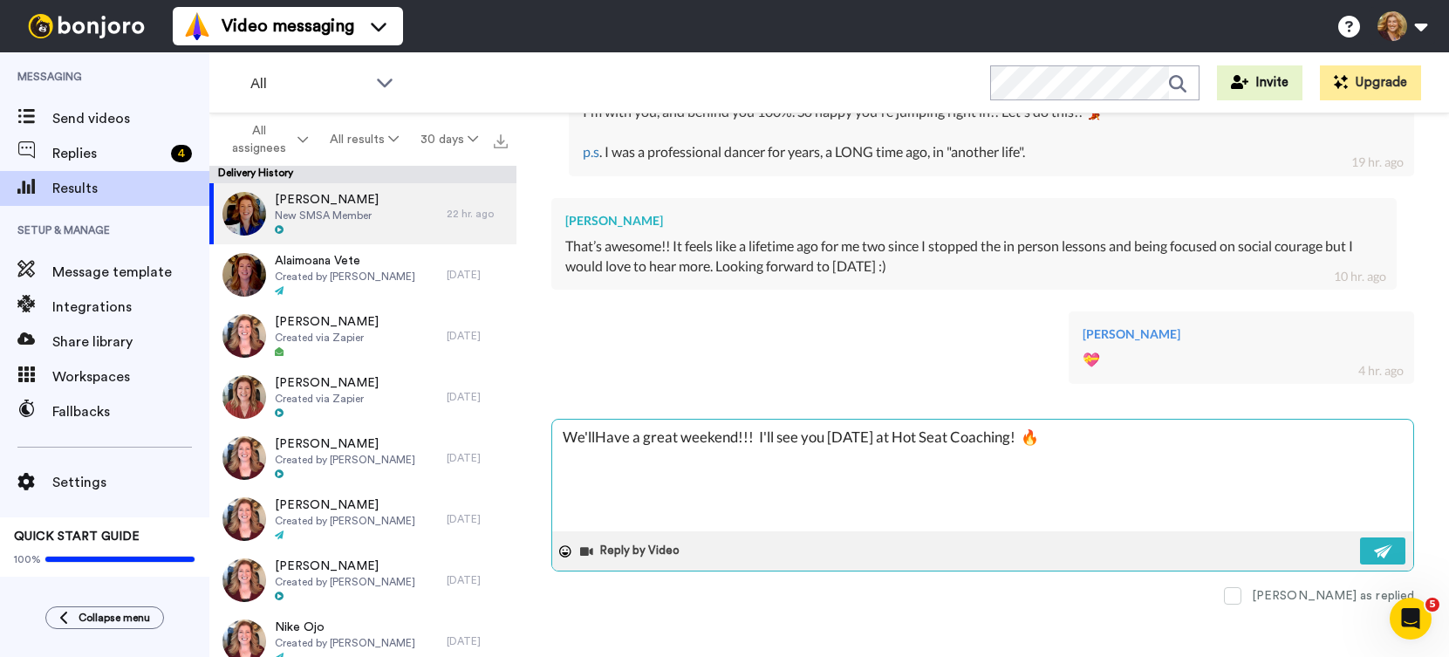
type textarea "x"
type textarea "We'll Have a great weekend!!! I'll see you [DATE] at Hot Seat Coaching! 🔥"
type textarea "x"
type textarea "We'll dHave a great weekend!!! I'll see you [DATE] at Hot Seat Coaching! 🔥"
type textarea "x"
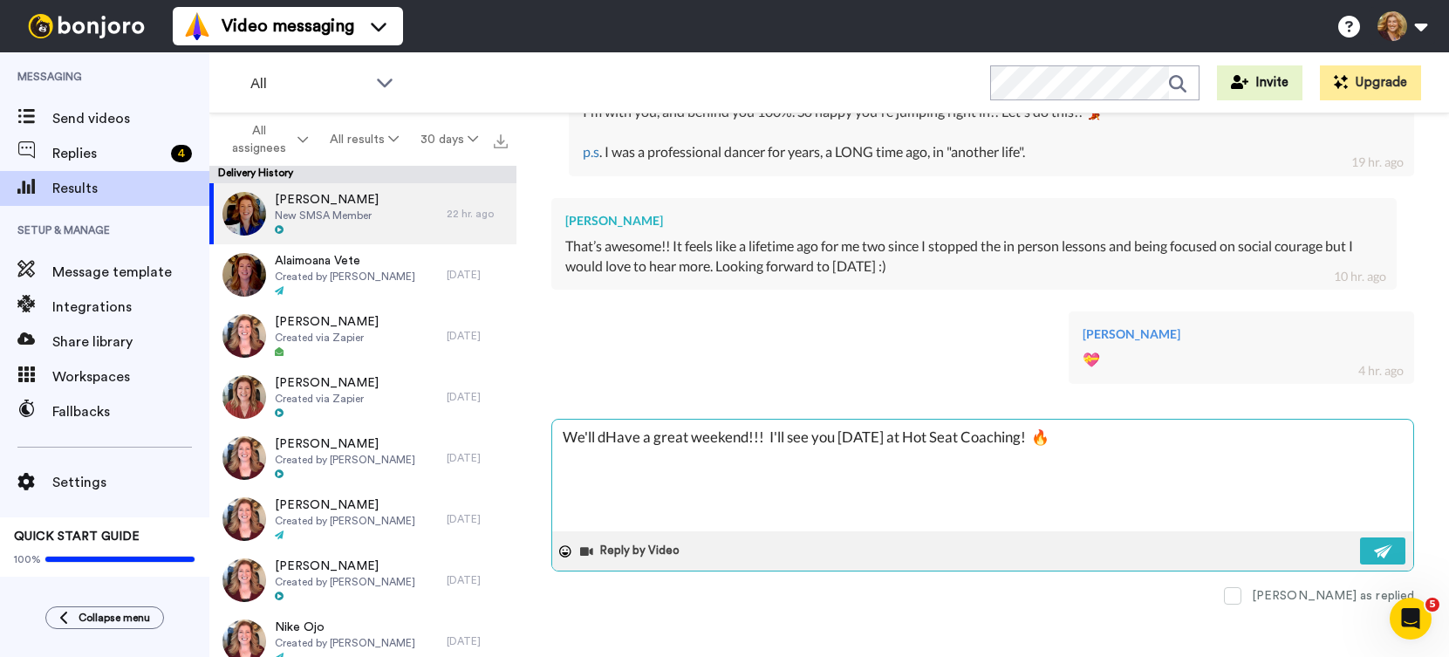
type textarea "We'll deHave a great weekend!!! I'll see you [DATE] at Hot Seat Coaching! 🔥"
type textarea "x"
type textarea "We'll defHave a great weekend!!! I'll see you [DATE] at Hot Seat Coaching! 🔥"
type textarea "x"
type textarea "We'll defiHave a great weekend!!! I'll see you [DATE] at Hot Seat Coaching! 🔥"
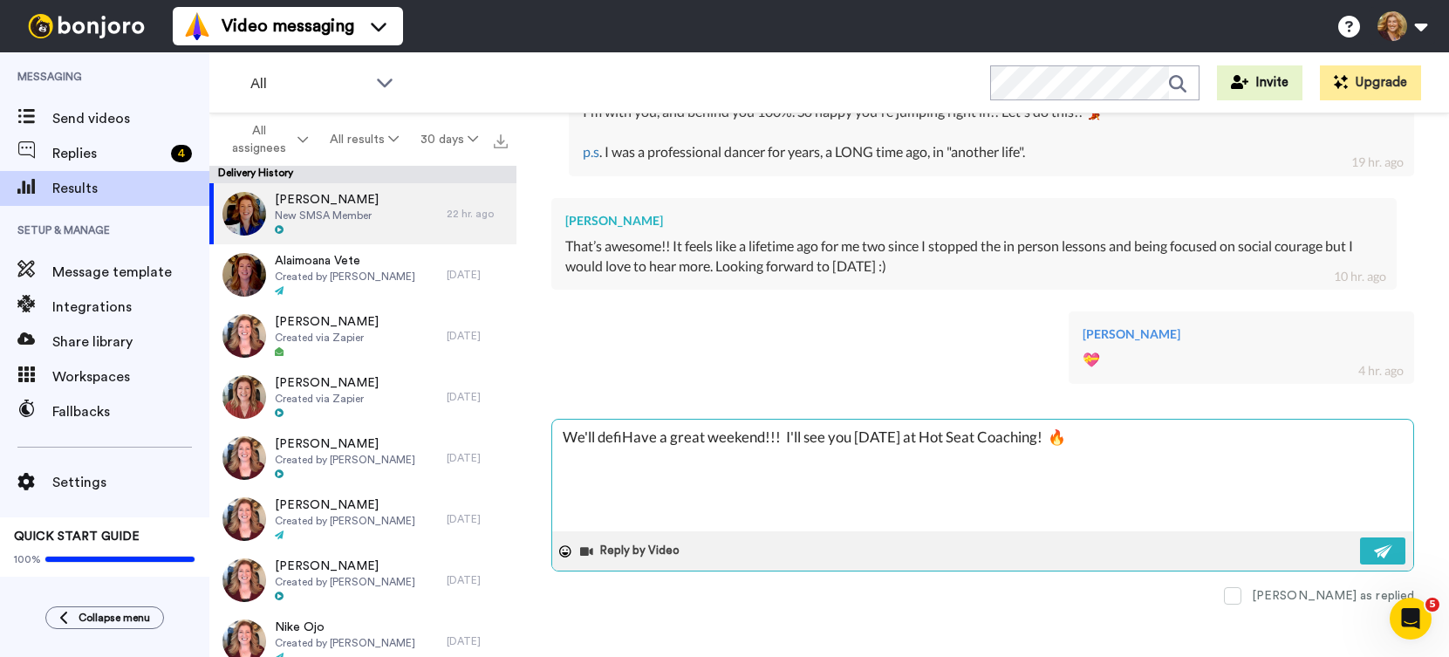
type textarea "x"
type textarea "We'll definHave a great weekend!!! I'll see you [DATE] at Hot Seat Coaching! 🔥"
type textarea "x"
type textarea "We'll definiHave a great weekend!!! I'll see you [DATE] at Hot Seat Coaching! 🔥"
type textarea "x"
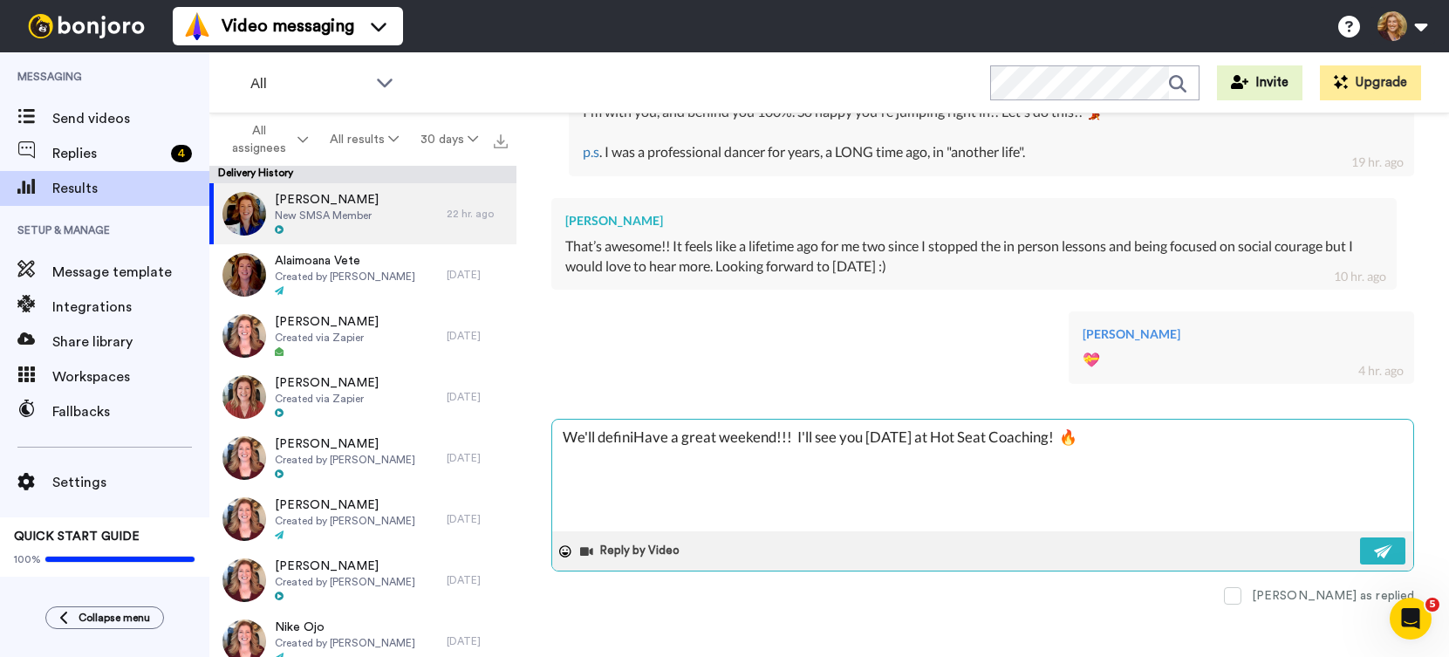
type textarea "We'll definitHave a great weekend!!! I'll see you [DATE] at Hot Seat Coaching! 🔥"
type textarea "x"
type textarea "We'll definitelHave a great weekend!!! I'll see you [DATE] at Hot Seat Coaching…"
type textarea "x"
type textarea "We'll definitelyHave a great weekend!!! I'll see you [DATE] at Hot Seat Coachin…"
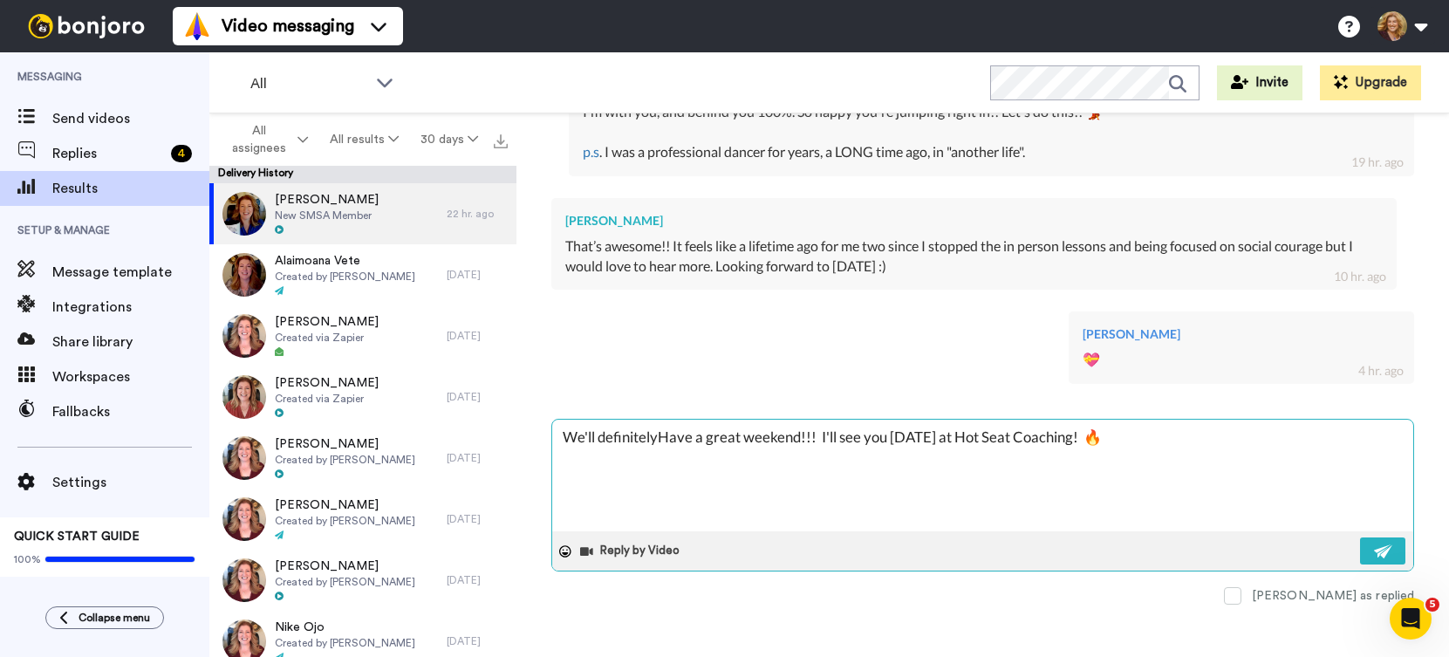
type textarea "x"
type textarea "We'll definitely Have a great weekend!!! I'll see you [DATE] at Hot Seat Coachi…"
type textarea "x"
type textarea "We'll definitely hHave a great weekend!!! I'll see you [DATE] at Hot Seat Coach…"
type textarea "x"
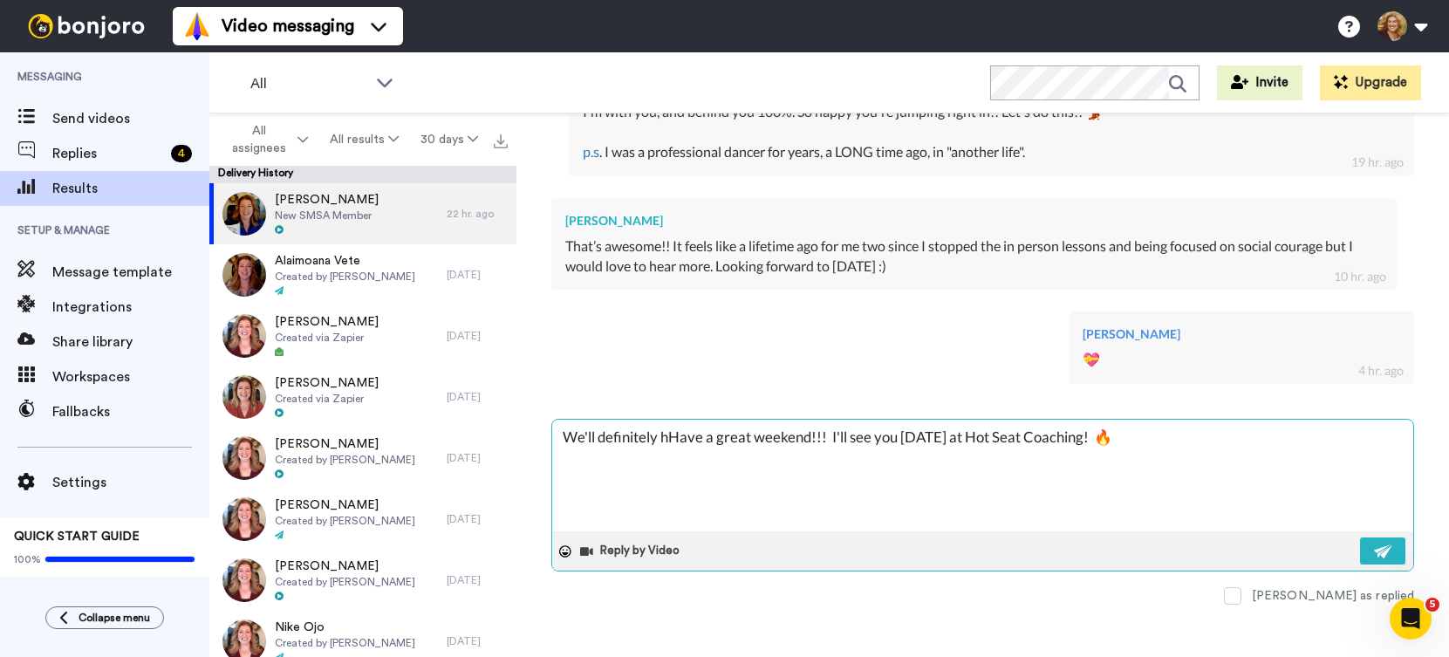
type textarea "We'll definitely haHave a great weekend!!! I'll see you [DATE] at Hot Seat Coac…"
type textarea "x"
type textarea "We'll definitely havHave a great weekend!!! I'll see you [DATE] at Hot Seat Coa…"
type textarea "x"
type textarea "We'll definitely haveHave a great weekend!!! I'll see you [DATE] at Hot Seat Co…"
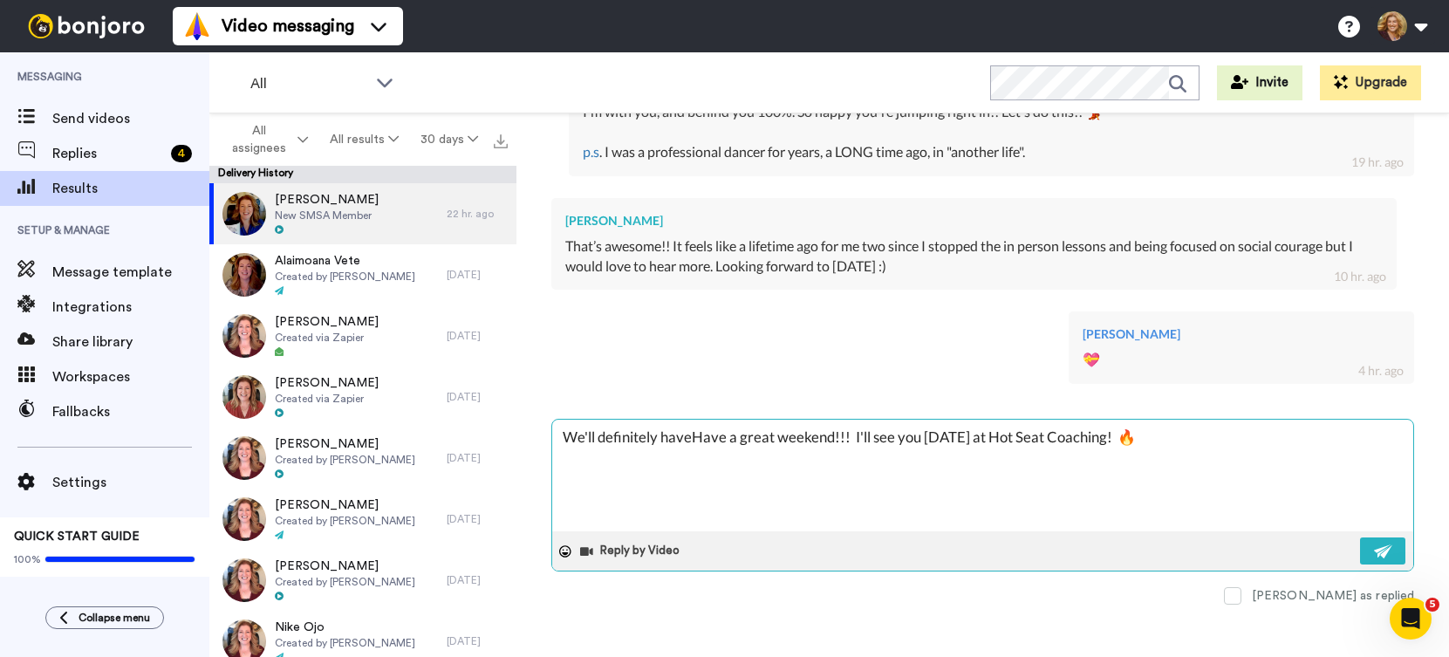
type textarea "x"
type textarea "We'll definitely have Have a great weekend!!! I'll see you [DATE] at Hot Seat C…"
type textarea "x"
type textarea "We'll definitely have tHave a great weekend!!! I'll see you [DATE] at Hot Seat …"
type textarea "x"
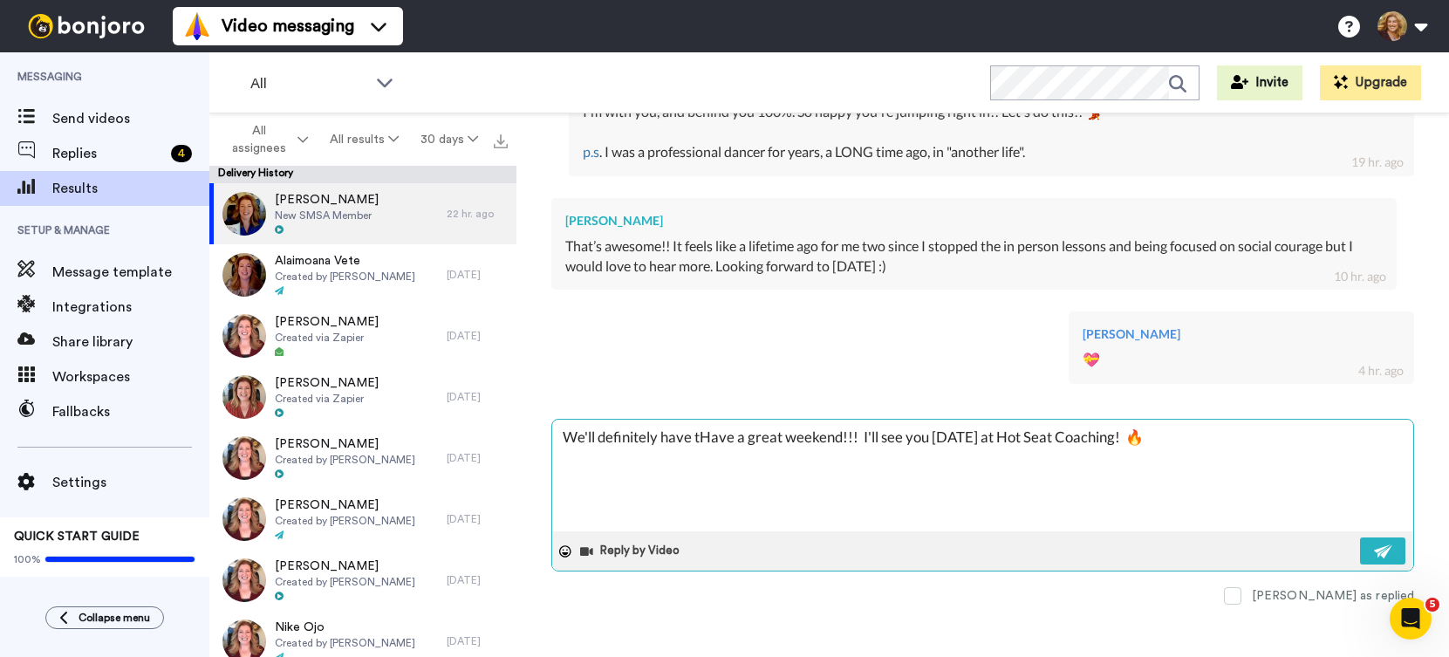
type textarea "We'll definitely have toHave a great weekend!!! I'll see you [DATE] at Hot Seat…"
type textarea "x"
type textarea "We'll definitely have to Have a great weekend!!! I'll see you [DATE] at Hot Sea…"
type textarea "x"
type textarea "We'll definitely have to sHave a great weekend!!! I'll see you [DATE] at Hot Se…"
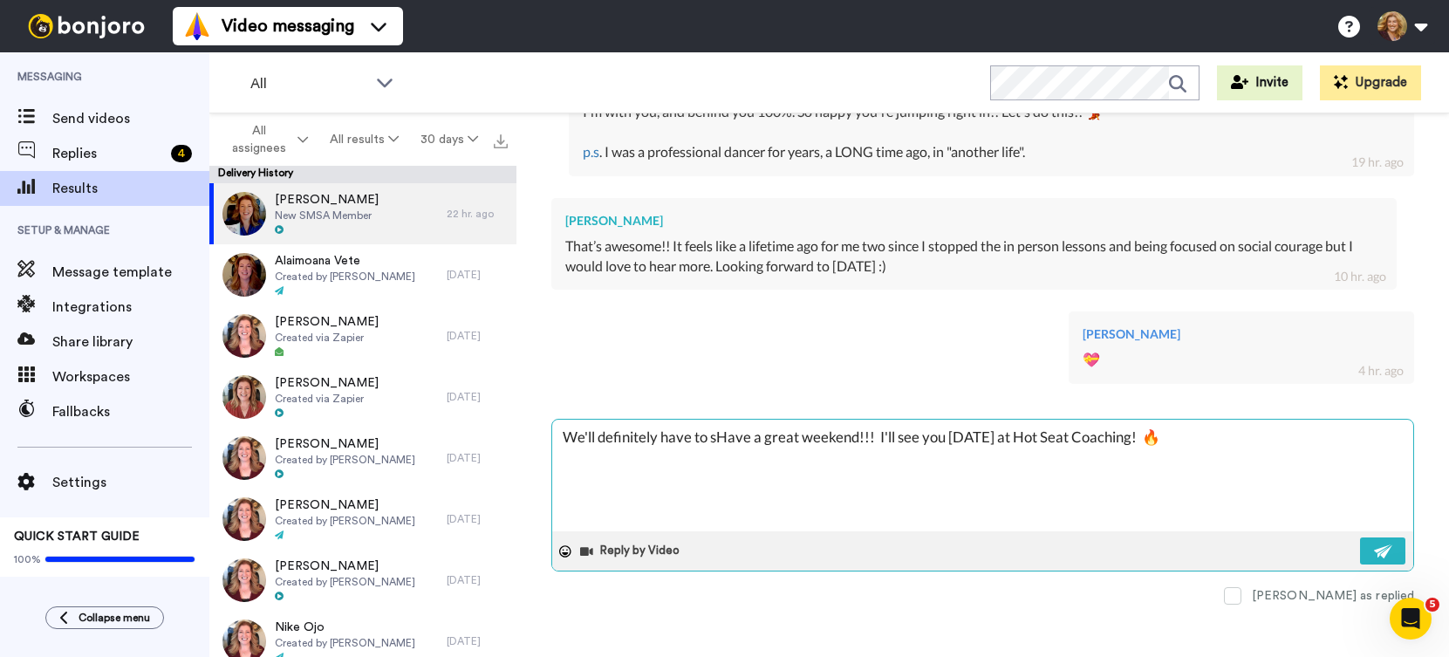
type textarea "x"
type textarea "We'll definitely have to shHave a great weekend!!! I'll see you [DATE] at Hot S…"
type textarea "x"
type textarea "We'll definitely have to shaHave a great weekend!!! I'll see you [DATE] at Hot …"
type textarea "x"
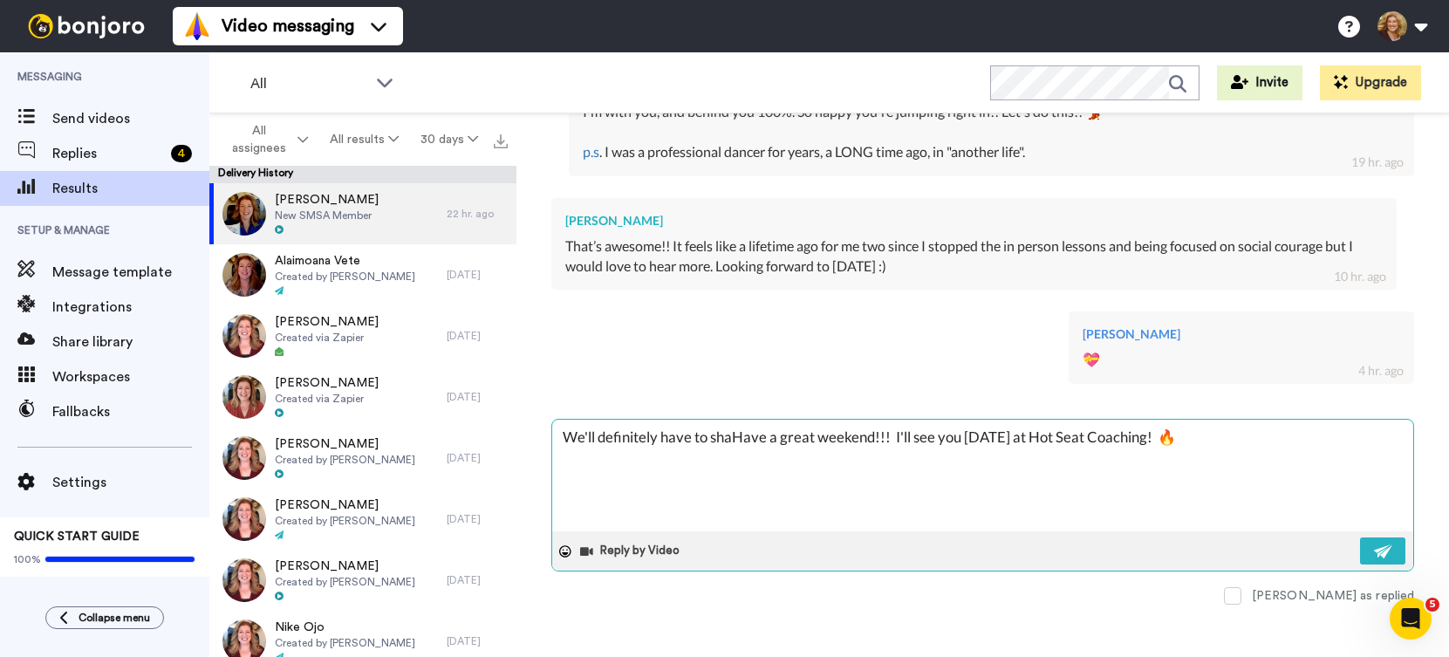
type textarea "We'll definitely have to sharHave a great weekend!!! I'll see you [DATE] at Hot…"
type textarea "x"
type textarea "We'll definitely have to shareHave a great weekend!!! I'll see you [DATE] at Ho…"
click at [1374, 553] on img at bounding box center [1383, 551] width 19 height 14
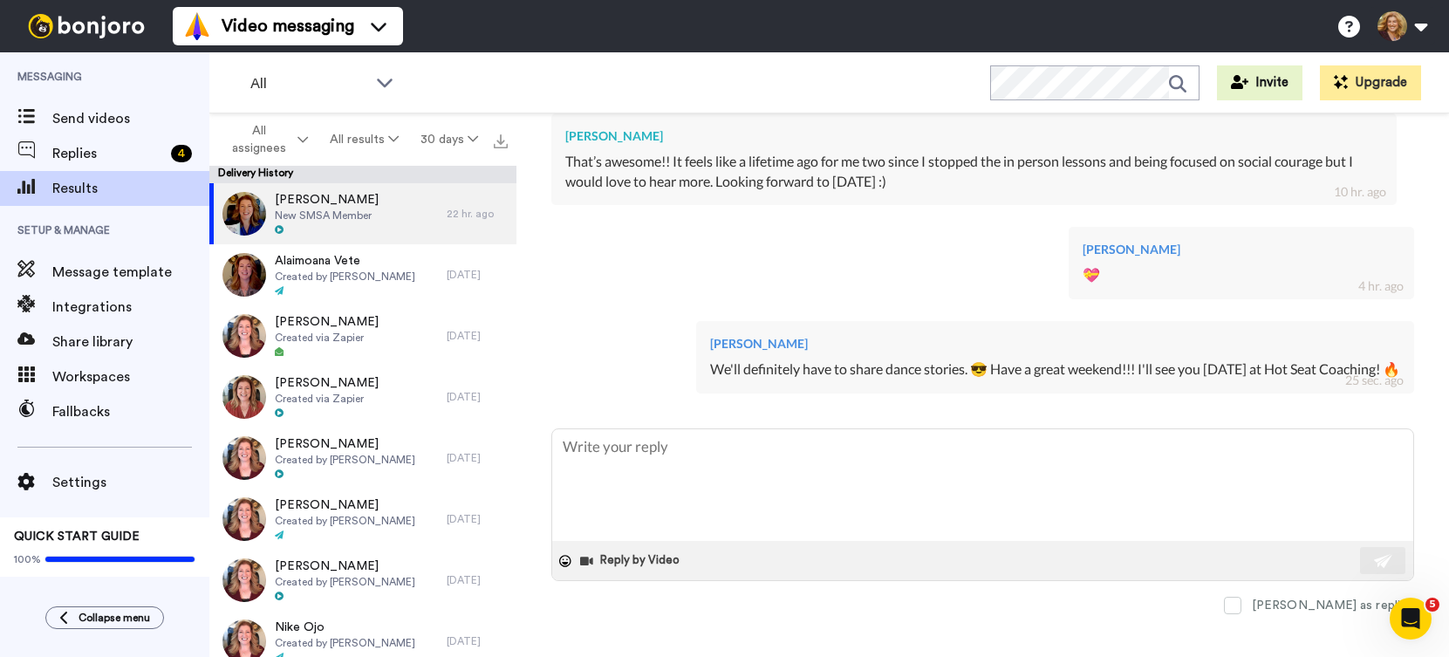
scroll to position [1026, 0]
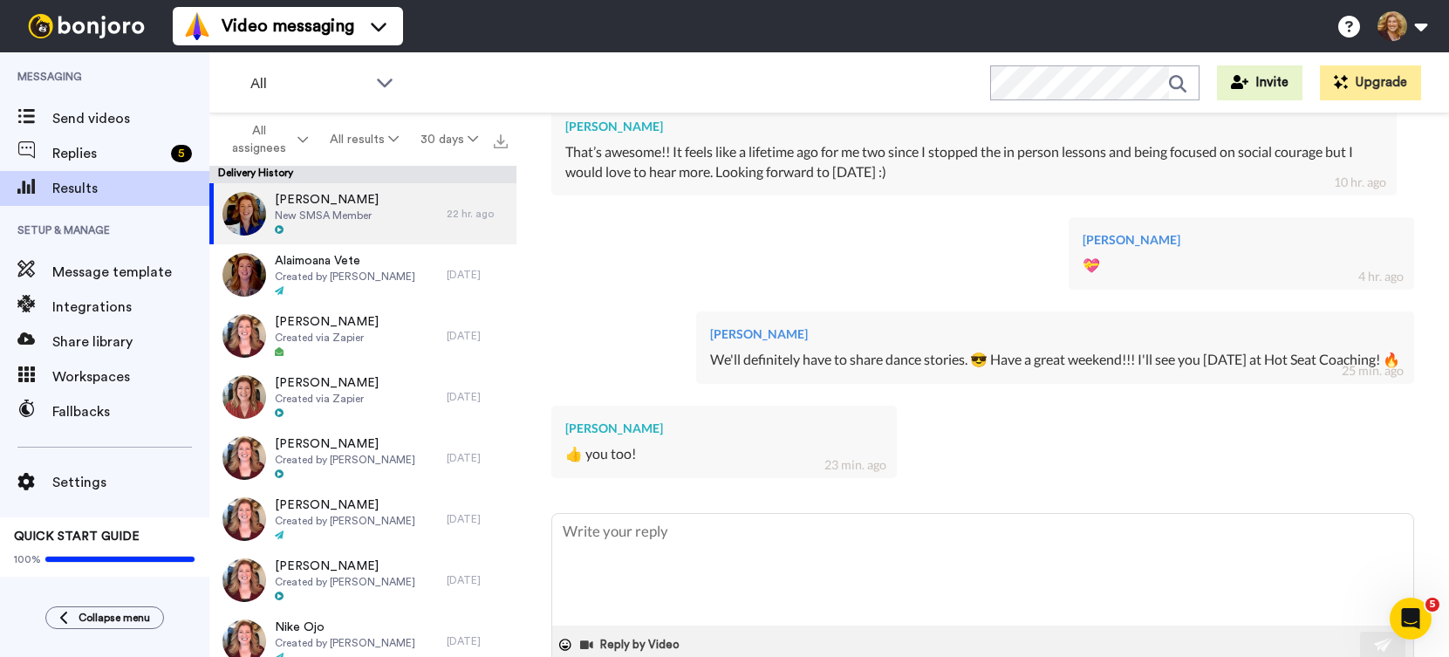
type textarea "x"
